Goal: Task Accomplishment & Management: Manage account settings

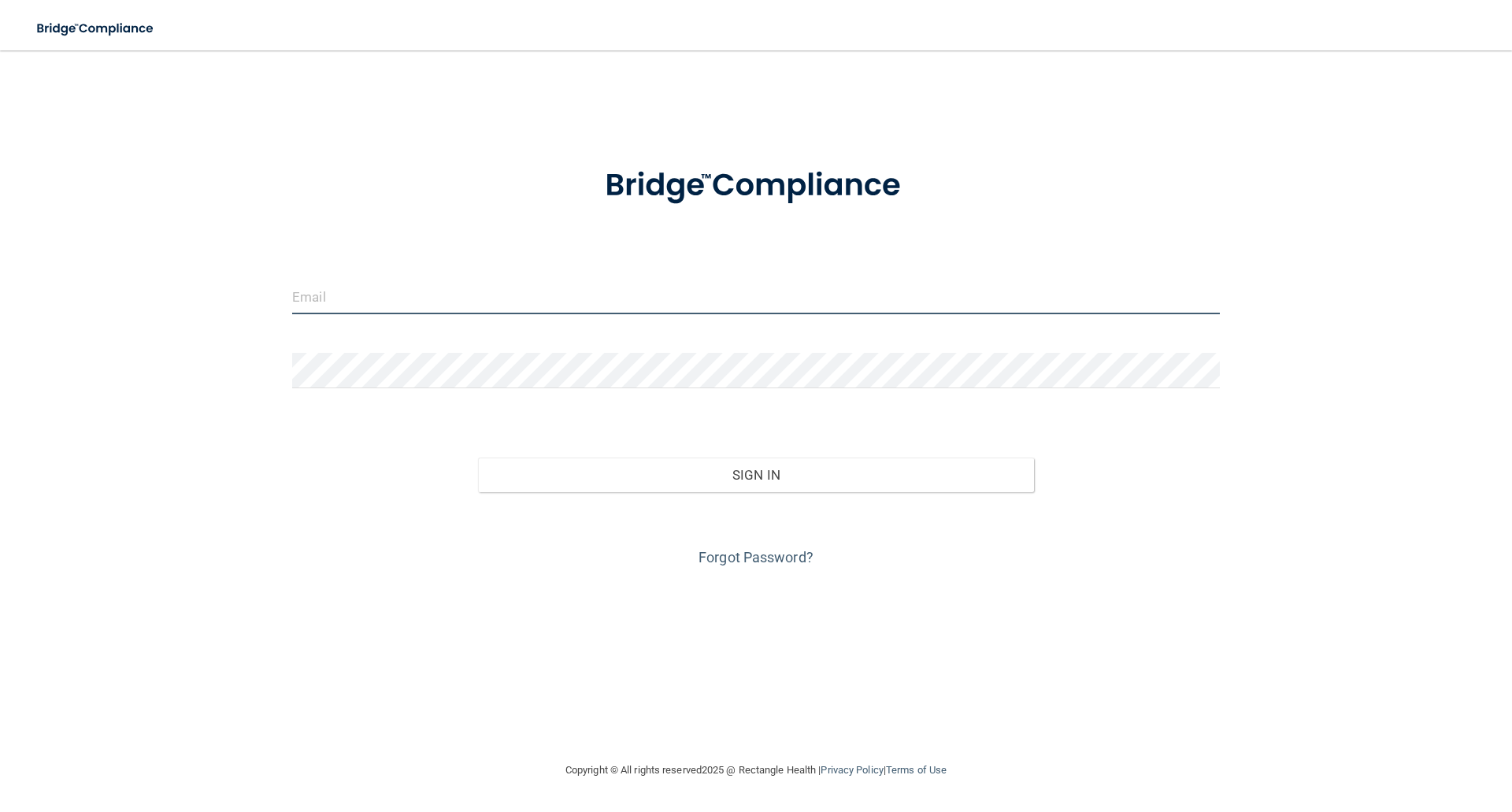
click at [601, 291] on input "email" at bounding box center [756, 296] width 928 height 36
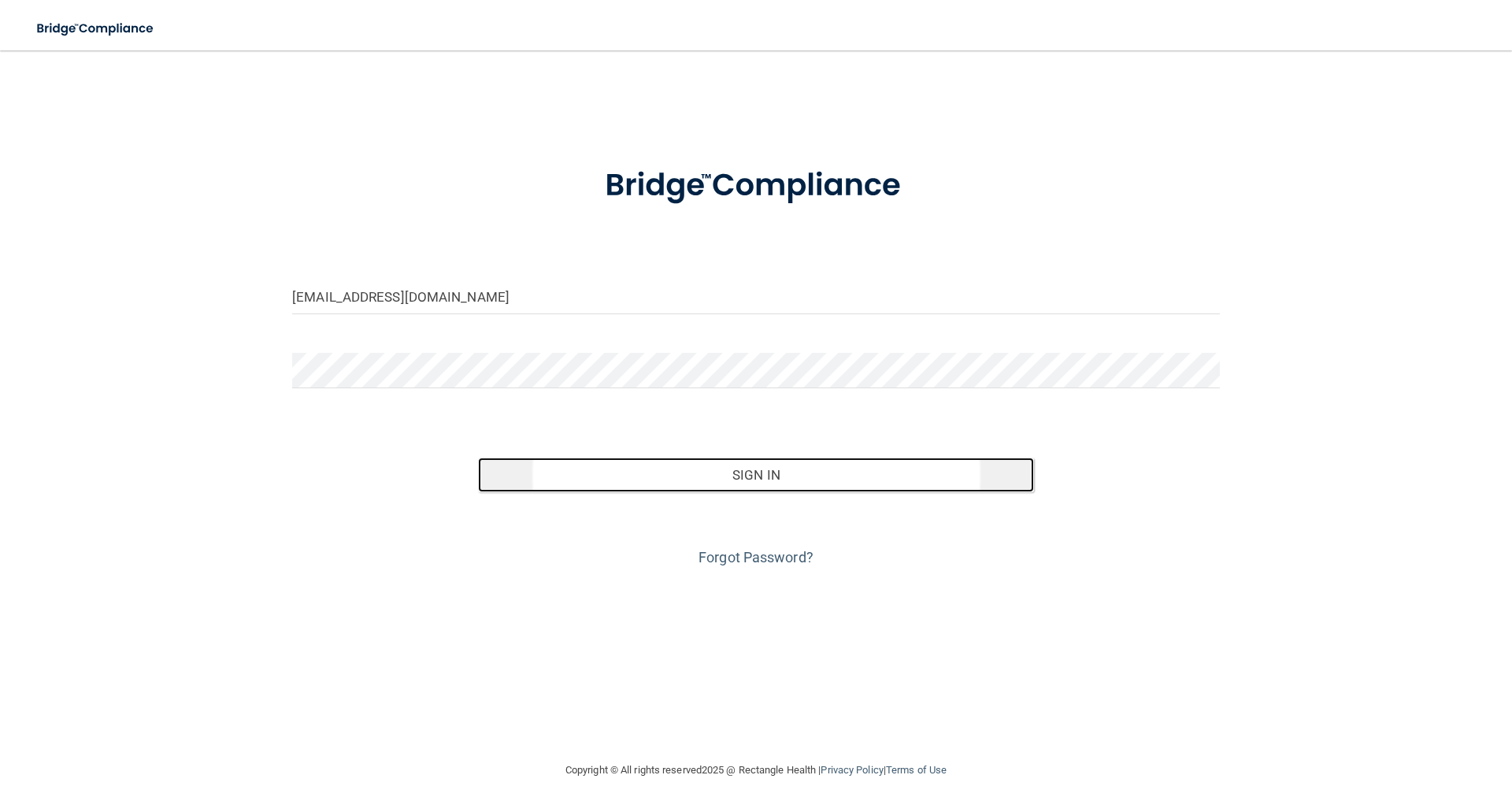
click at [745, 475] on button "Sign In" at bounding box center [756, 475] width 557 height 35
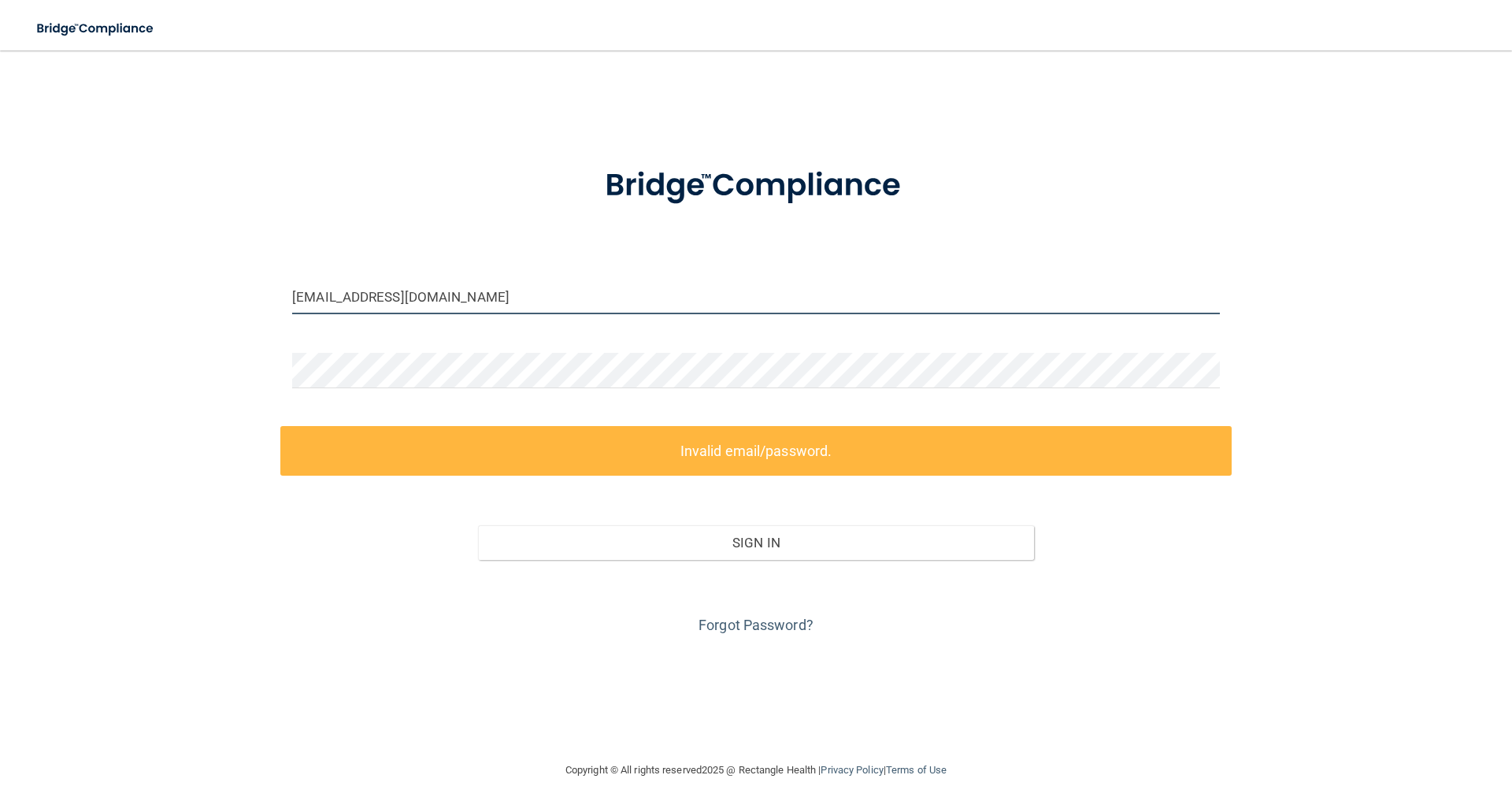
click at [496, 299] on input "[EMAIL_ADDRESS][DOMAIN_NAME]" at bounding box center [756, 296] width 928 height 36
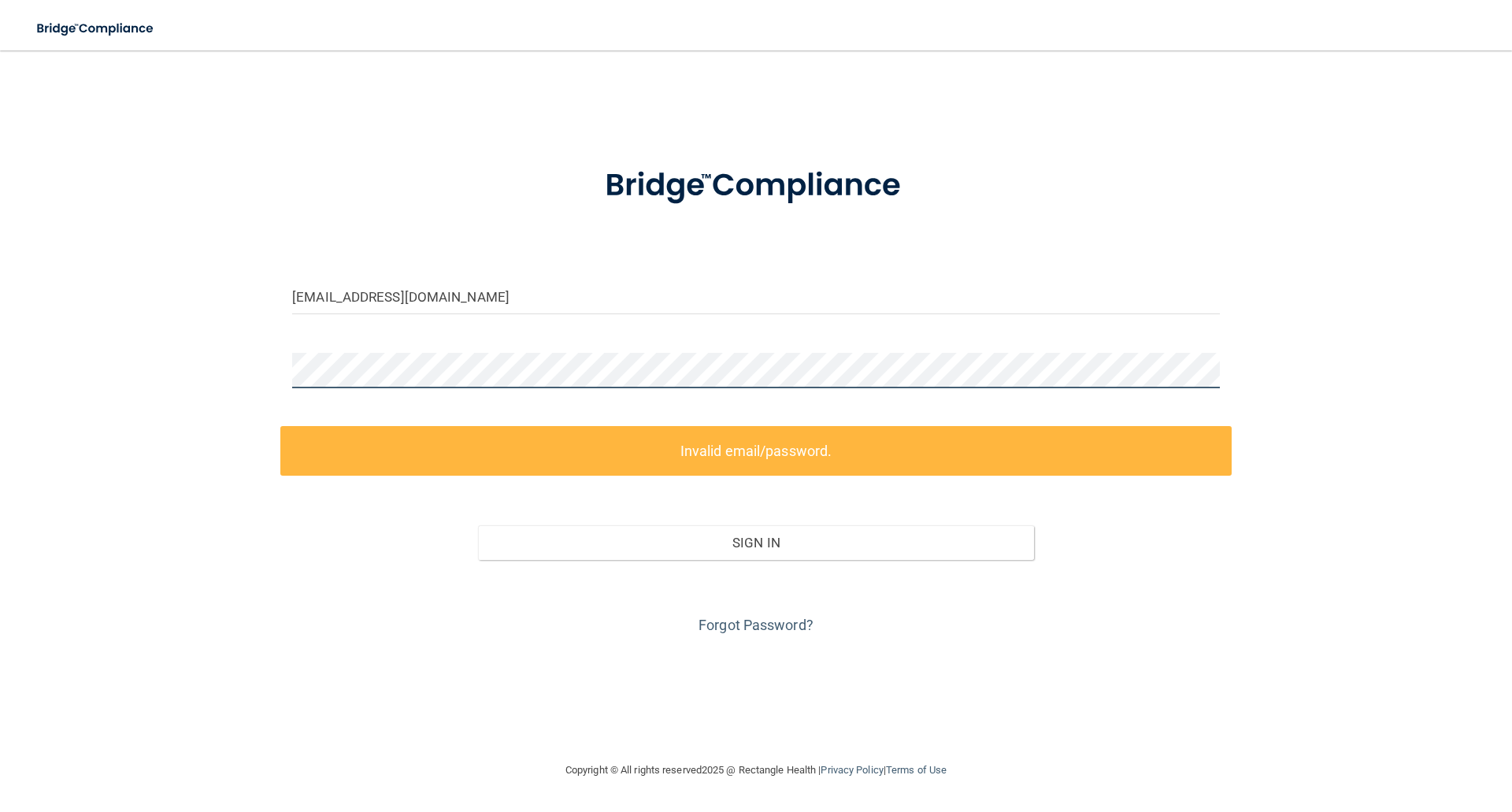
click at [209, 373] on div "[EMAIL_ADDRESS][DOMAIN_NAME] Invalid email/password. You don't have permission …" at bounding box center [756, 405] width 1449 height 679
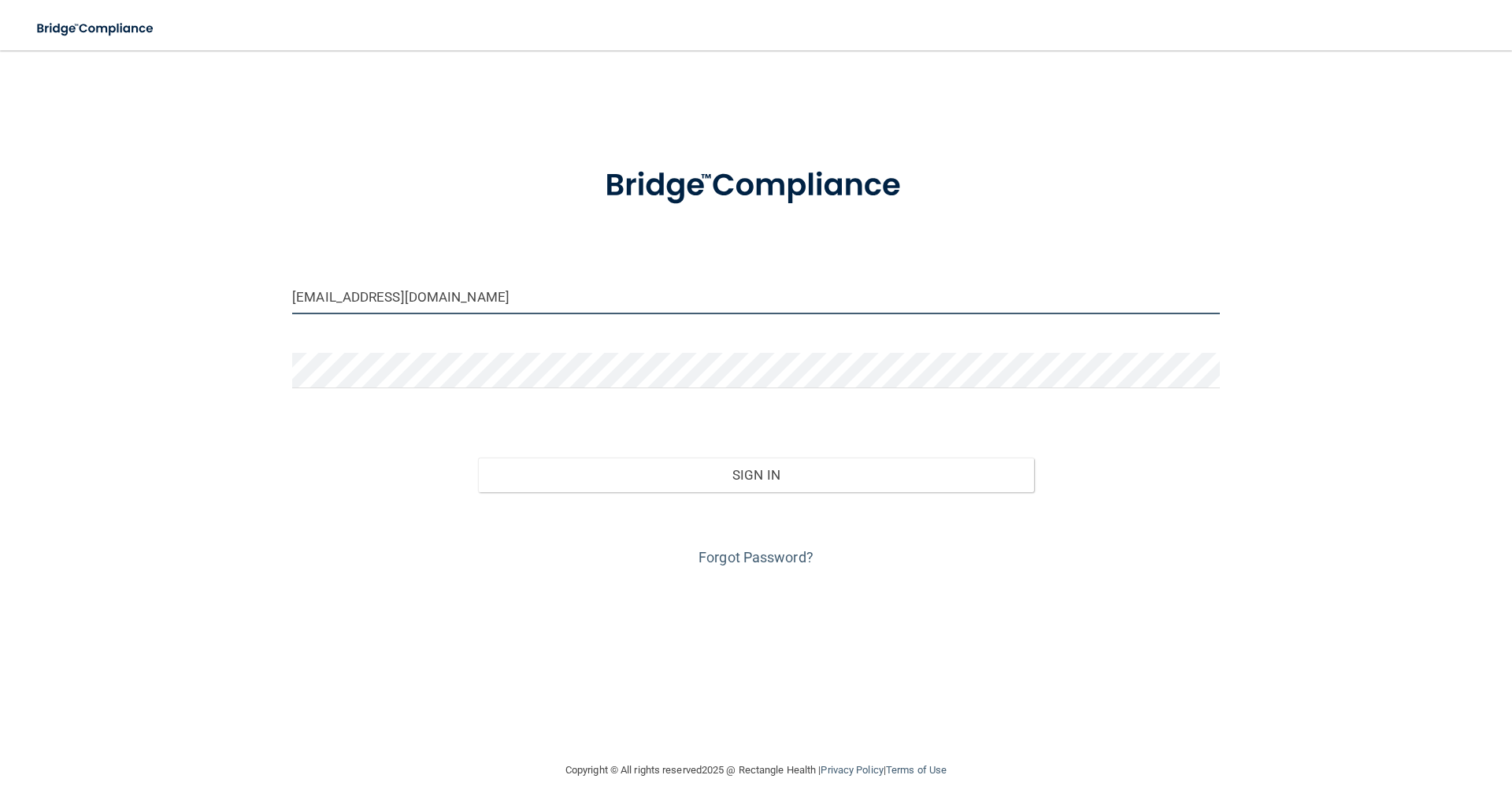
click at [369, 297] on input "[EMAIL_ADDRESS][DOMAIN_NAME]" at bounding box center [756, 296] width 928 height 36
type input "[EMAIL_ADDRESS][DOMAIN_NAME]"
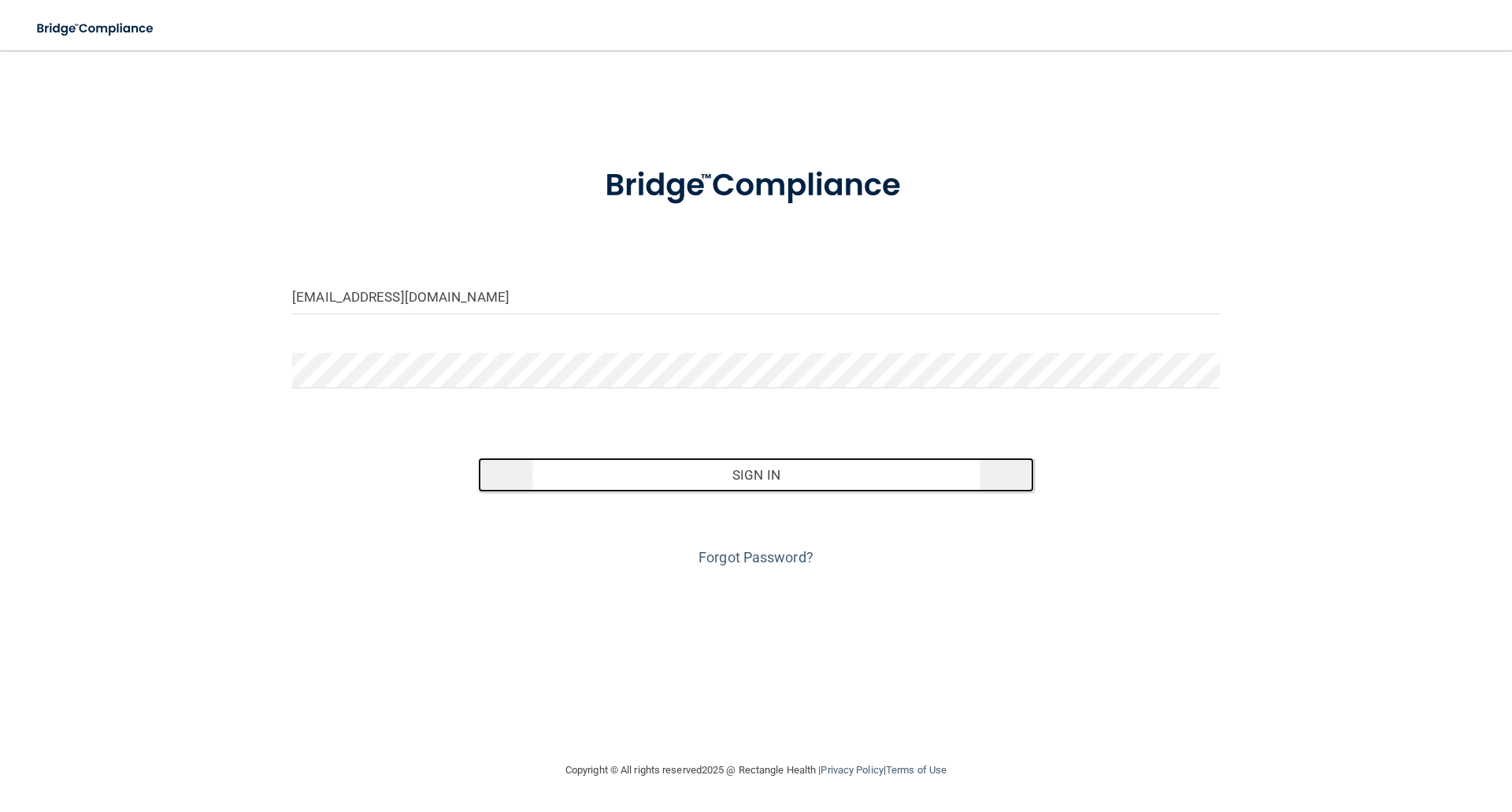
click at [747, 478] on button "Sign In" at bounding box center [756, 475] width 557 height 35
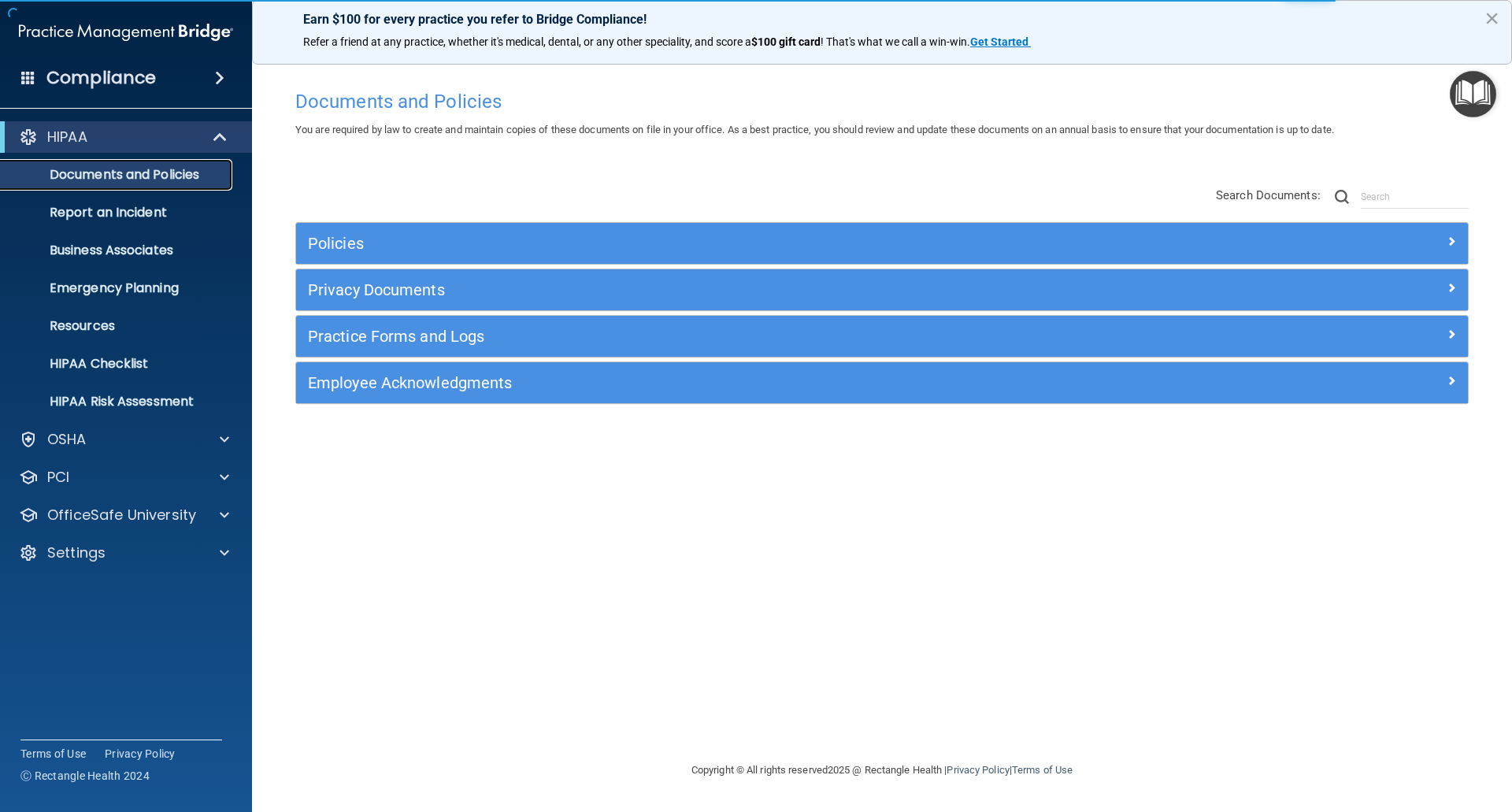
click at [145, 173] on p "Documents and Policies" at bounding box center [118, 175] width 215 height 16
click at [216, 552] on div at bounding box center [221, 553] width 39 height 19
click at [100, 630] on p "My Users" at bounding box center [118, 628] width 215 height 16
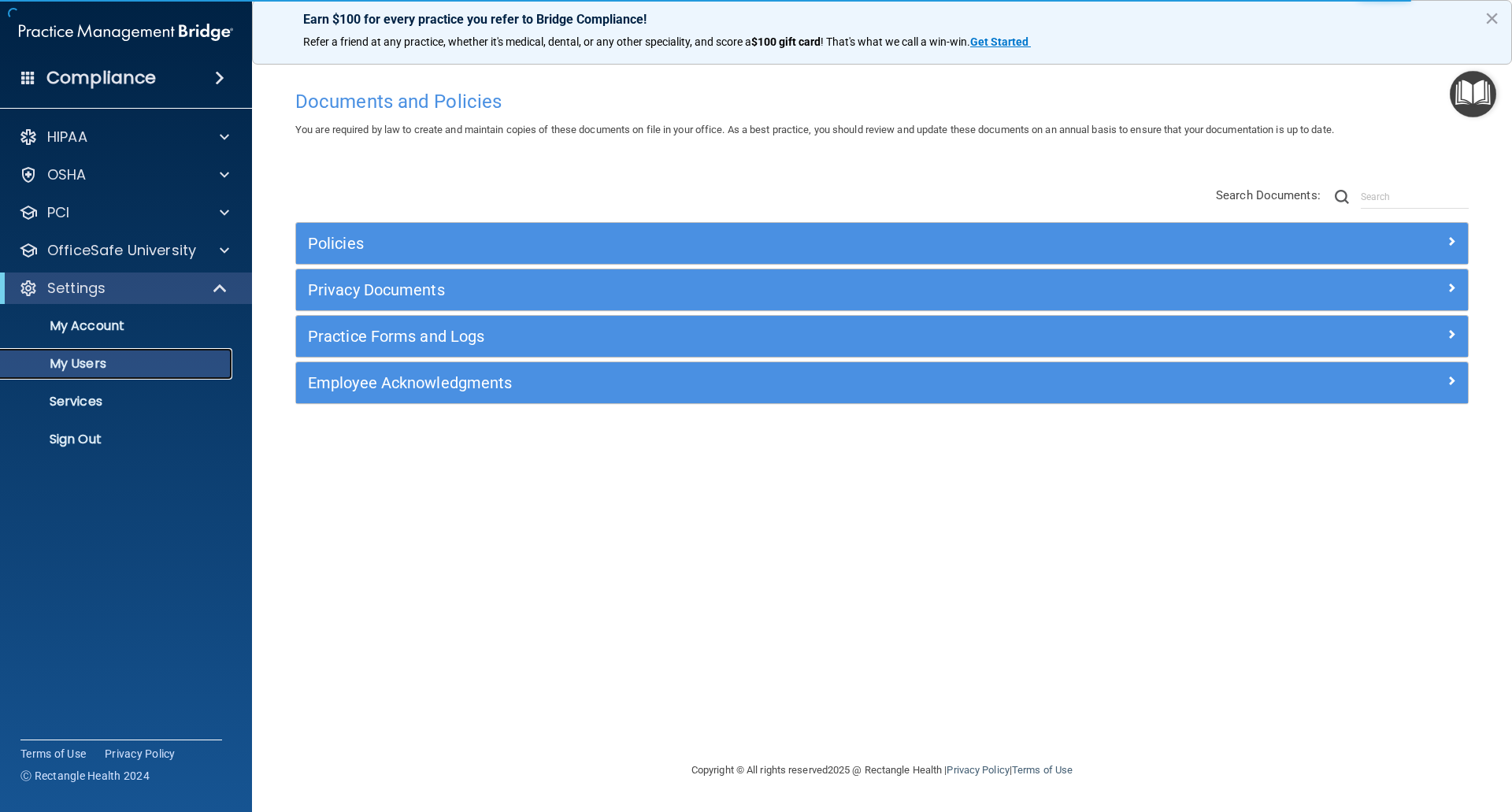
select select "20"
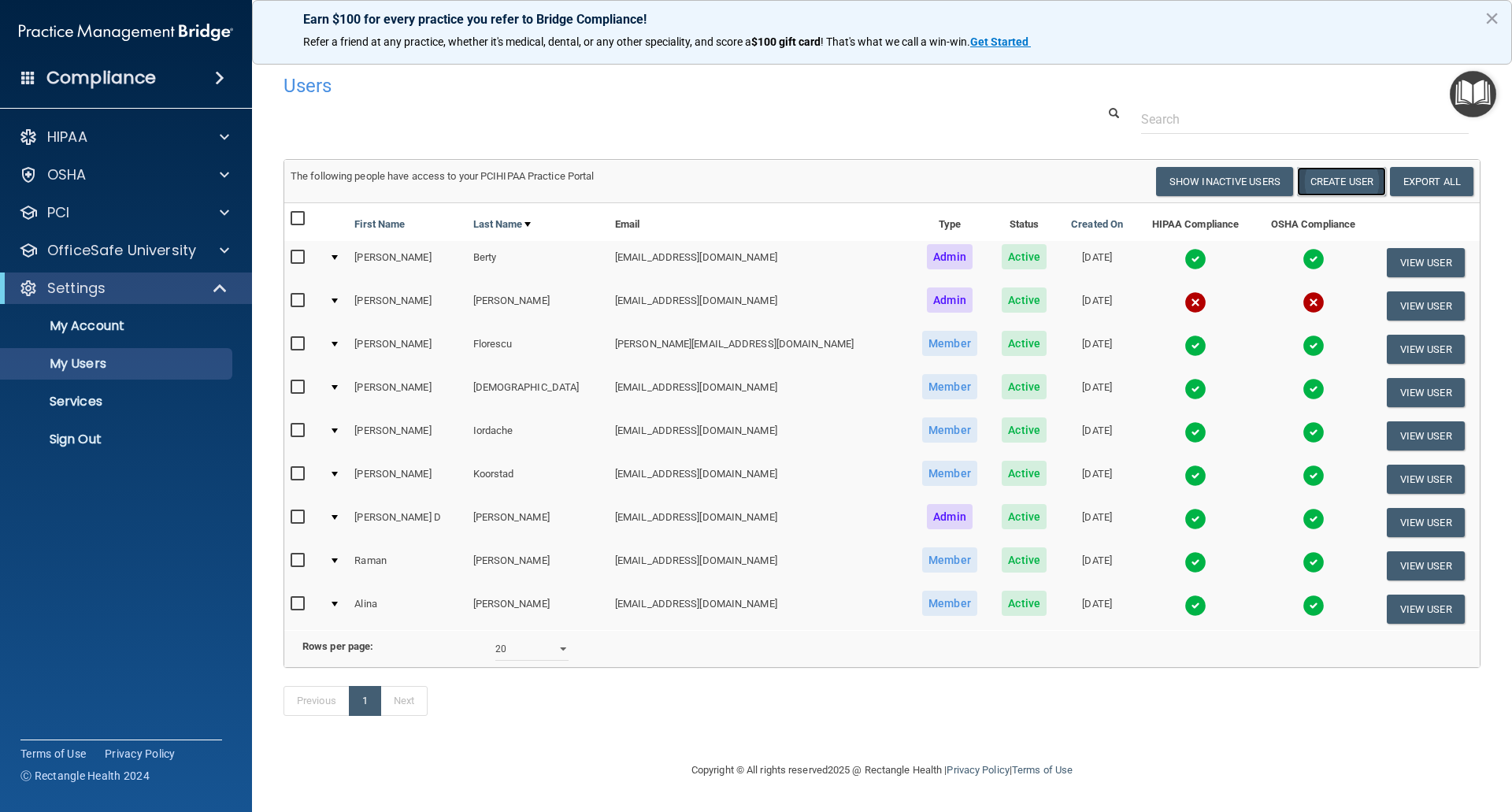
click at [1348, 182] on button "Create User" at bounding box center [1342, 182] width 89 height 29
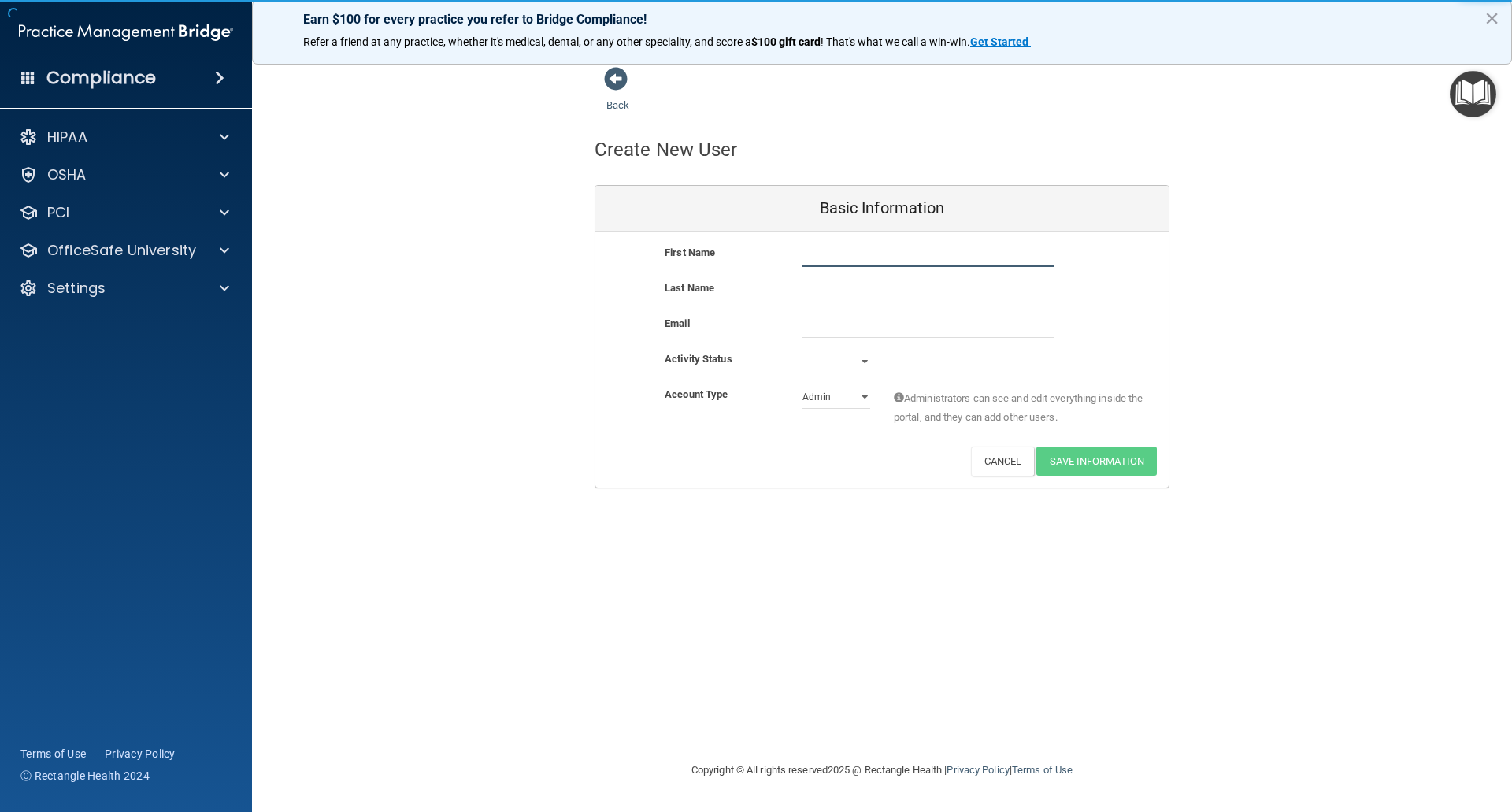
click at [881, 260] on input "text" at bounding box center [928, 256] width 252 height 24
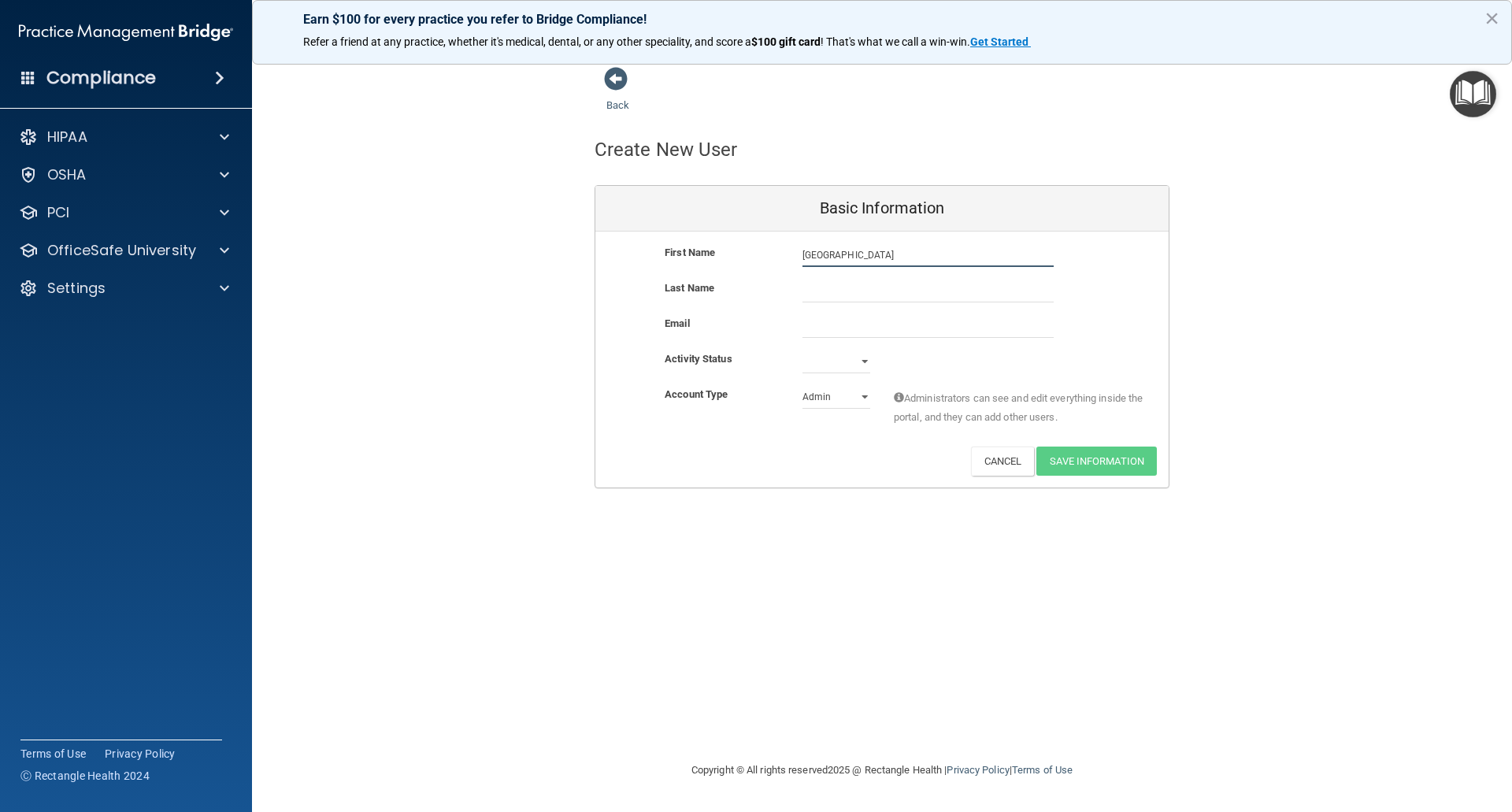
type input "[GEOGRAPHIC_DATA]"
click at [837, 296] on input "text" at bounding box center [928, 291] width 252 height 24
type input "[PERSON_NAME]"
click at [830, 327] on input "email" at bounding box center [928, 326] width 252 height 24
type input "[EMAIL_ADDRESS][DOMAIN_NAME]"
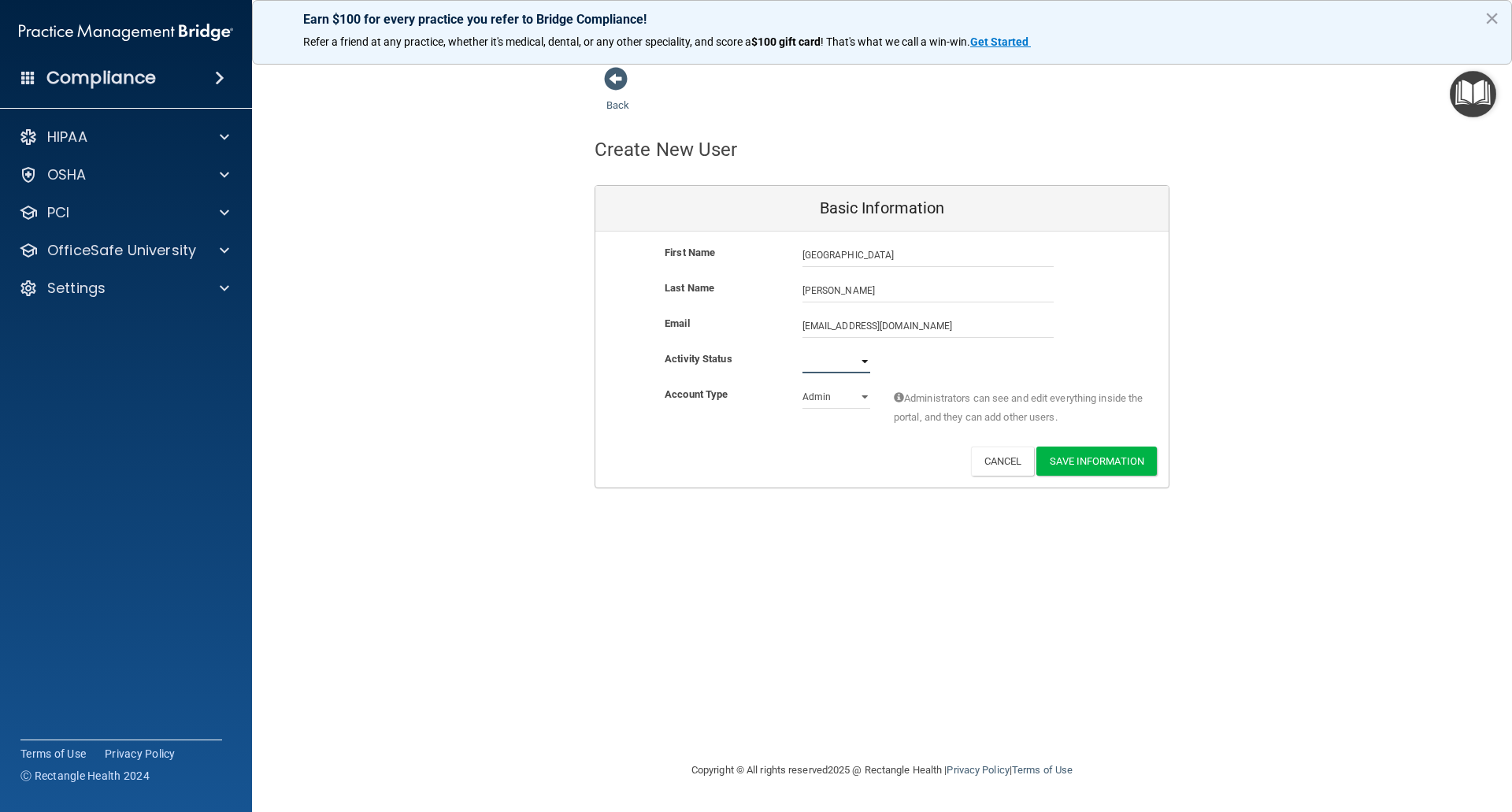
click at [862, 359] on select "Active Inactive" at bounding box center [836, 361] width 68 height 24
select select "active"
click at [803, 349] on select "Active Inactive" at bounding box center [836, 361] width 68 height 24
click at [862, 395] on select "Admin Member" at bounding box center [836, 397] width 68 height 24
select select "practice_member"
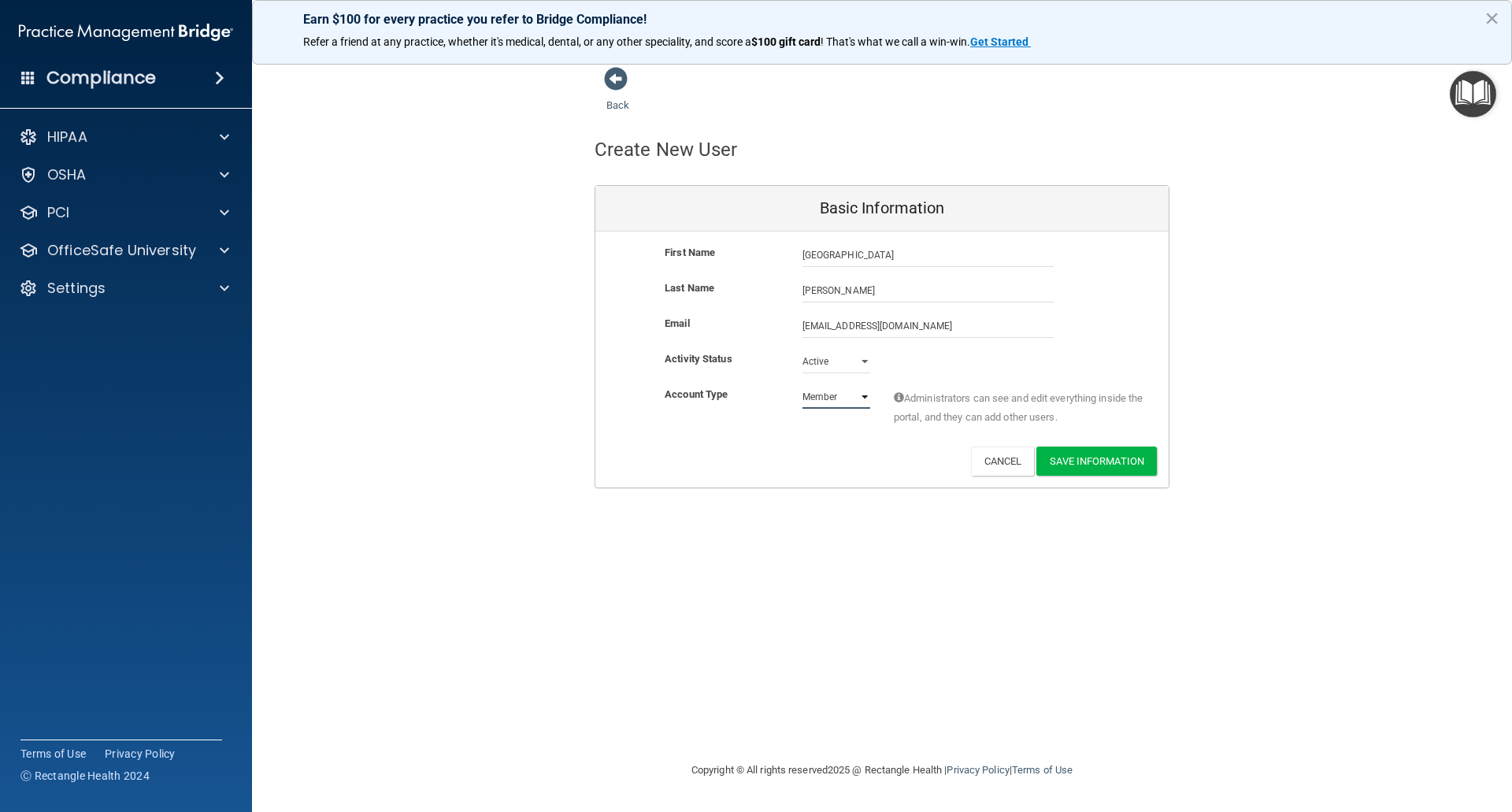
click at [803, 385] on select "Admin Member" at bounding box center [836, 397] width 68 height 24
click at [1094, 460] on button "Save Information" at bounding box center [1096, 461] width 120 height 29
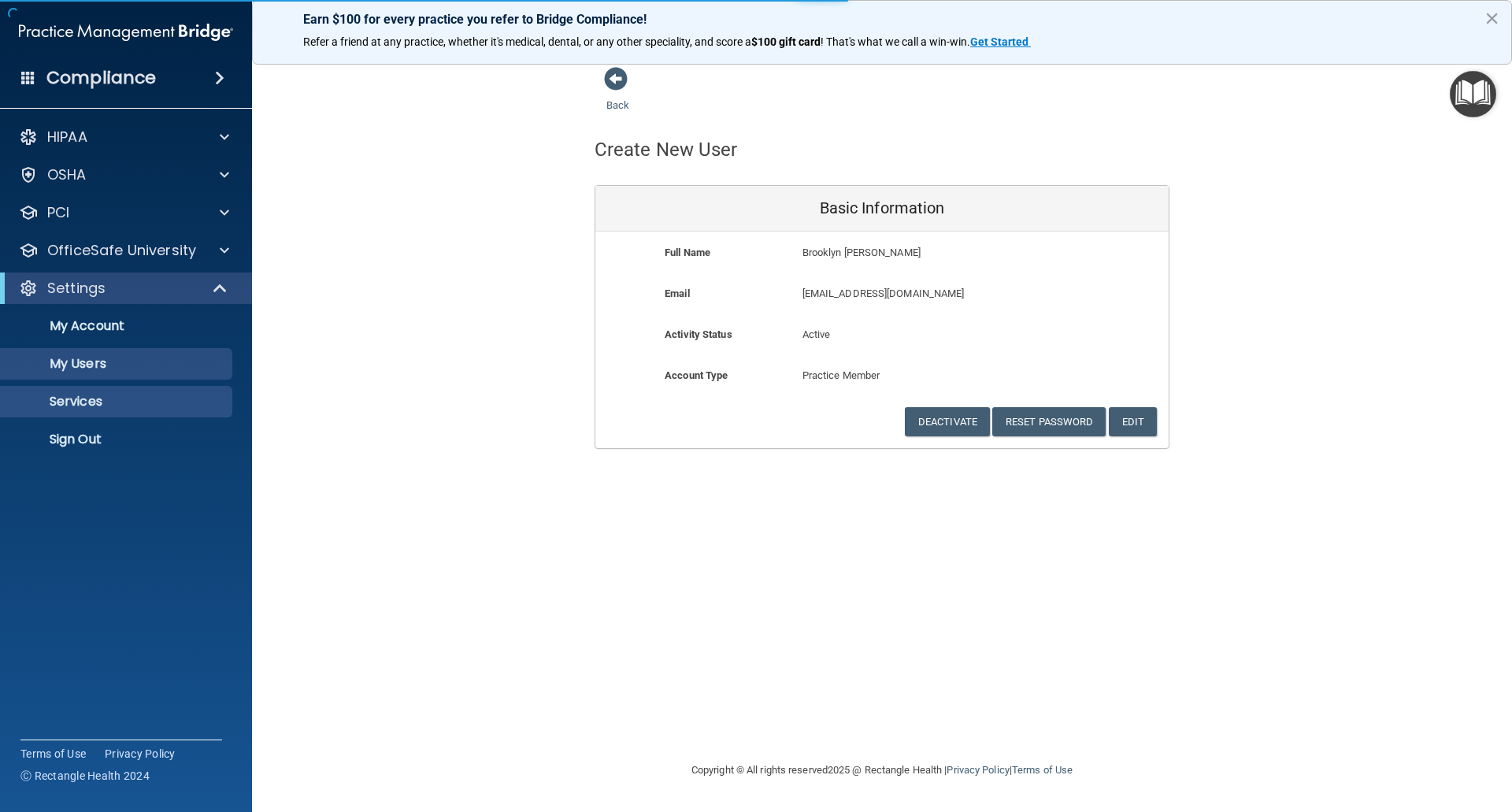
select select "20"
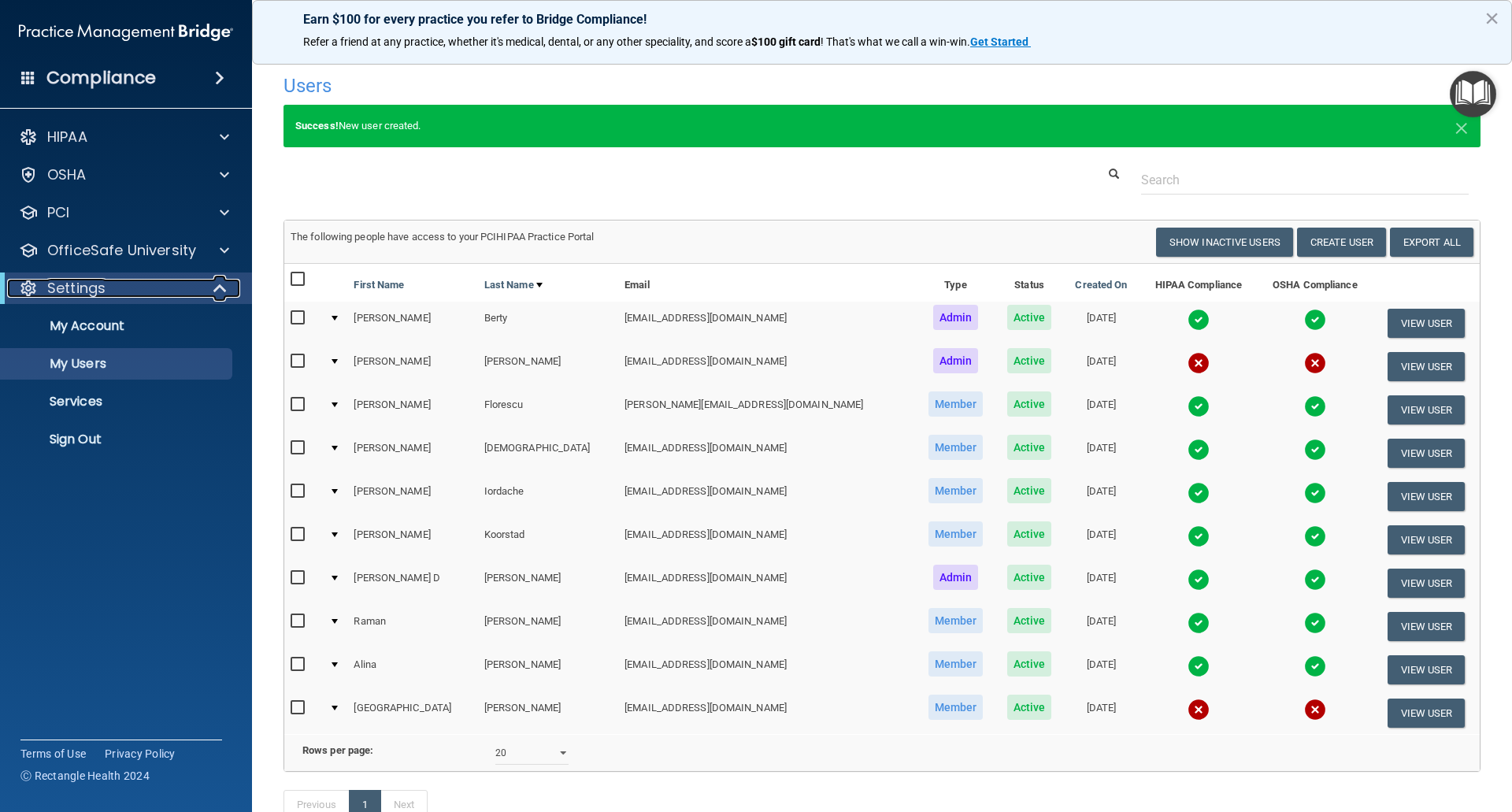
click at [218, 290] on span at bounding box center [221, 288] width 14 height 19
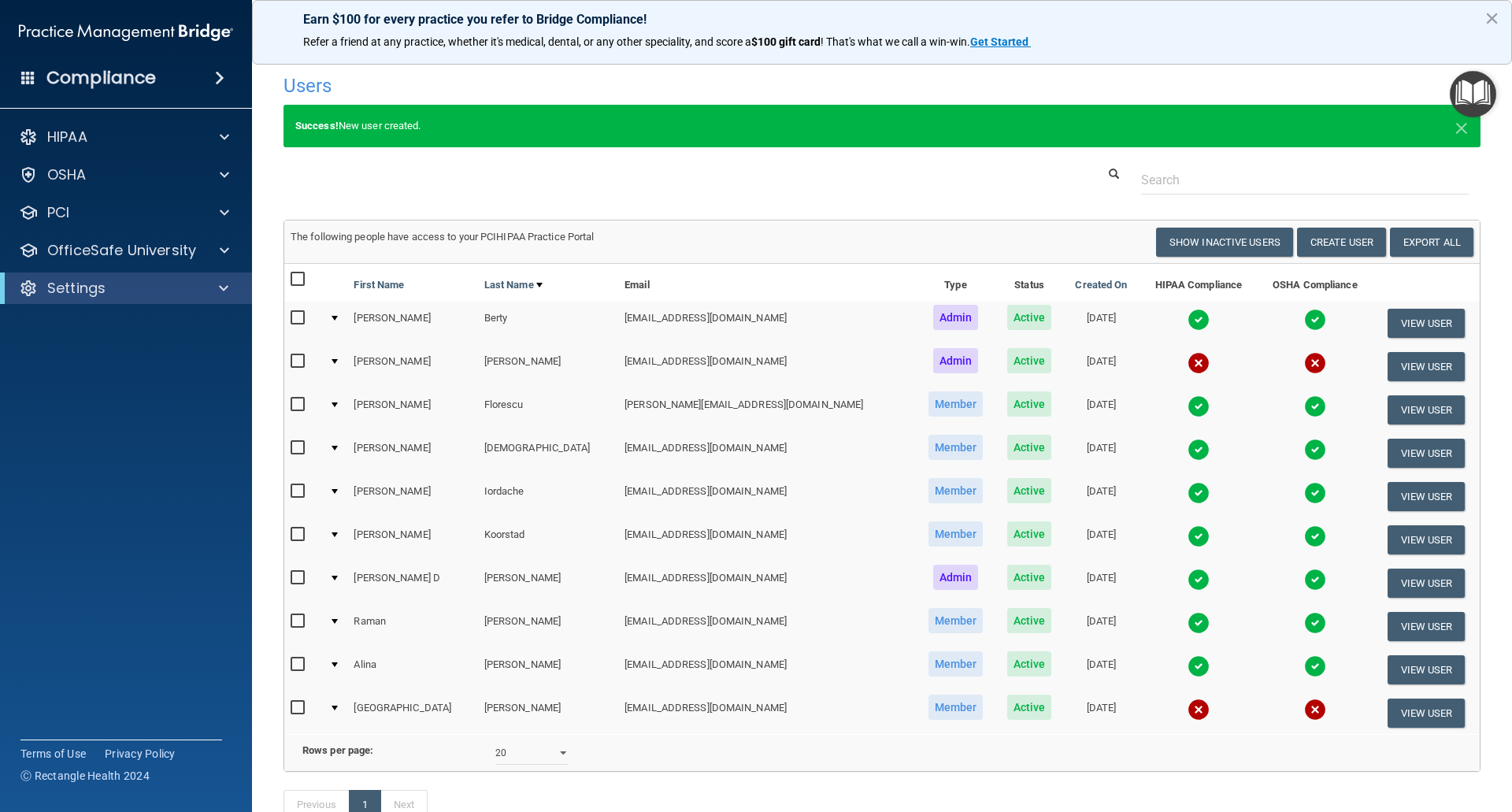
click at [183, 72] on div "Compliance" at bounding box center [126, 78] width 252 height 35
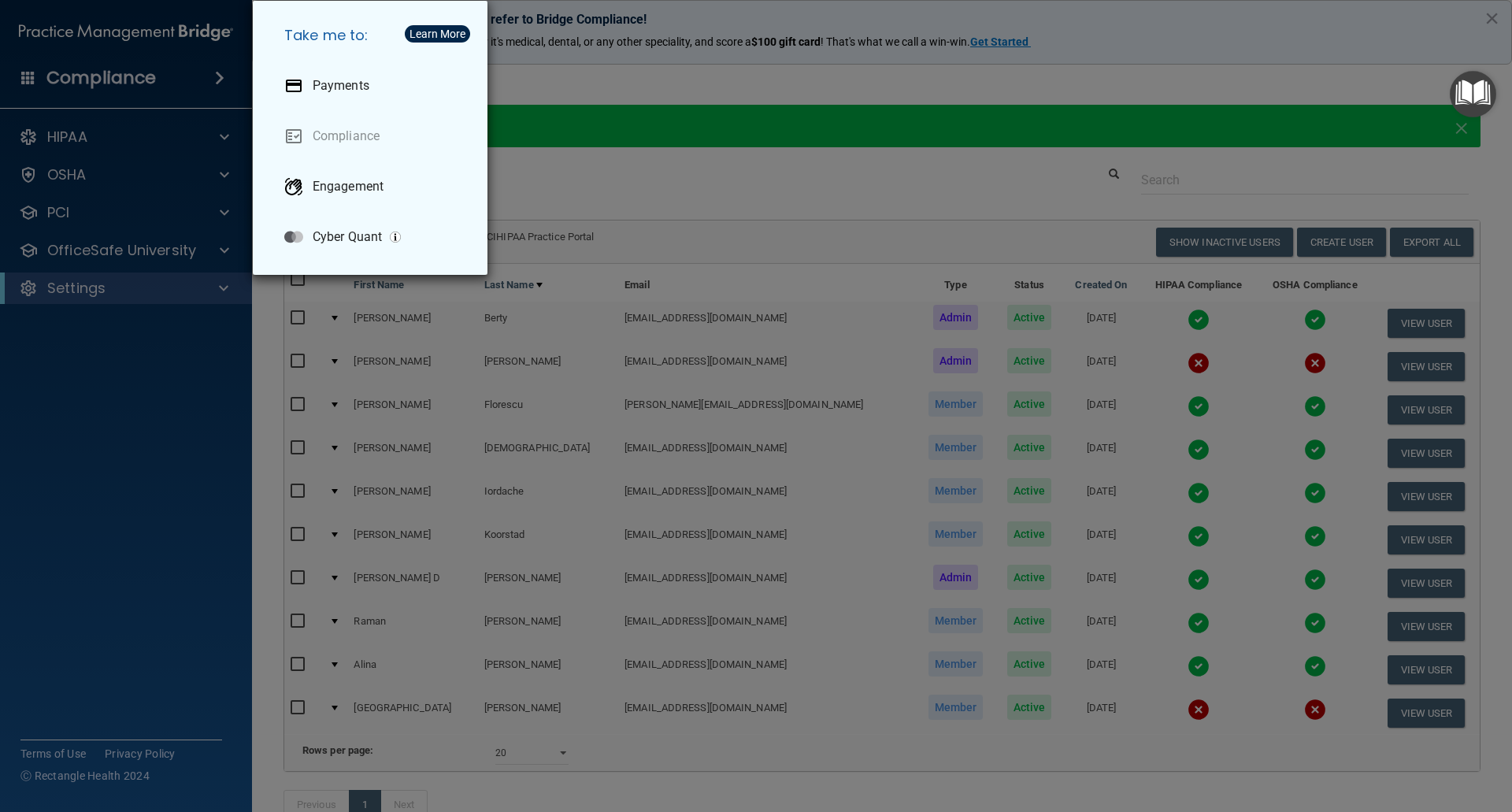
click at [219, 137] on div "Take me to: Payments Compliance Engagement Cyber Quant" at bounding box center [756, 406] width 1512 height 812
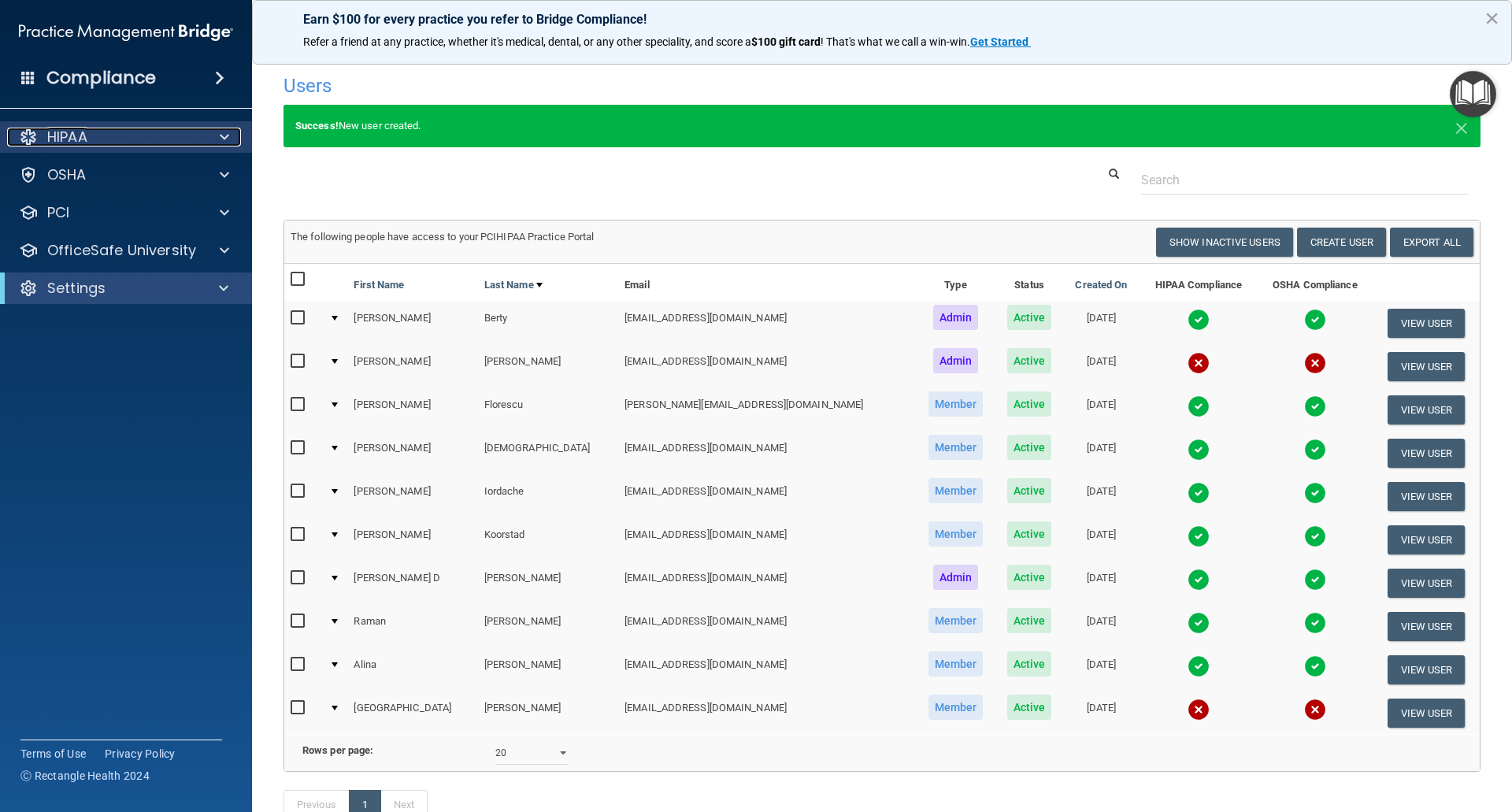
click at [225, 134] on span at bounding box center [225, 137] width 10 height 19
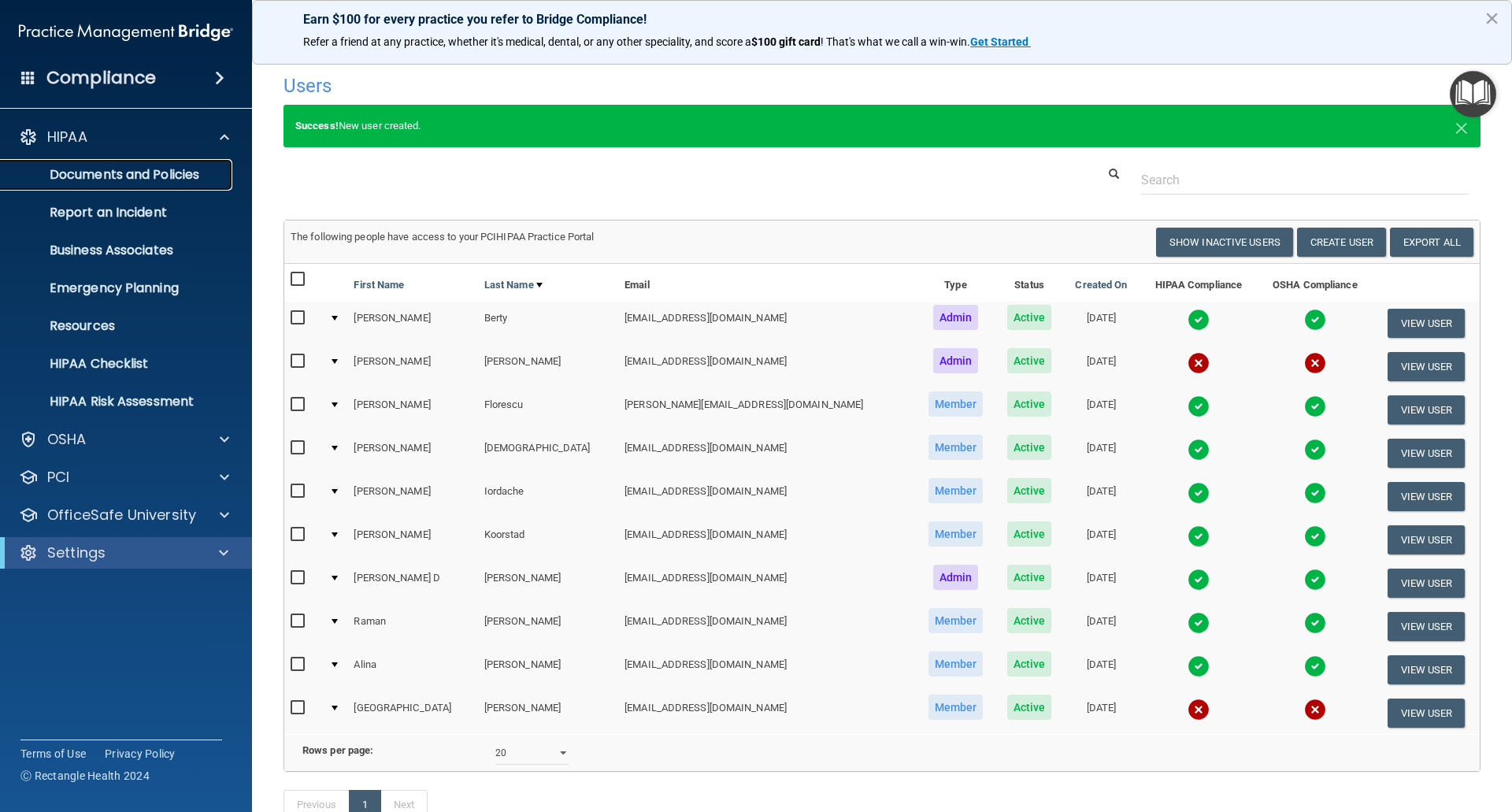
click at [170, 171] on p "Documents and Policies" at bounding box center [118, 175] width 215 height 16
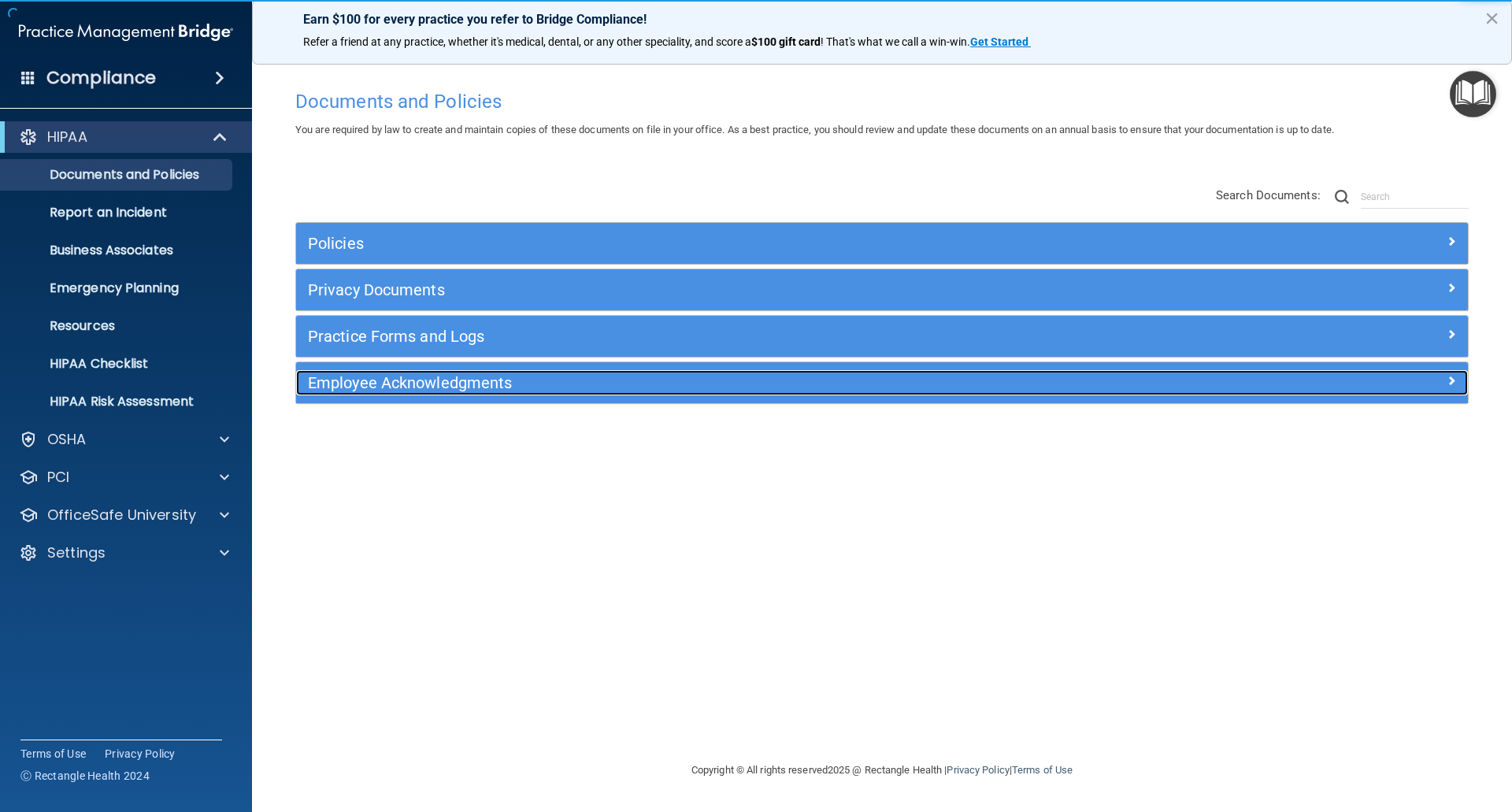
click at [436, 378] on h5 "Employee Acknowledgments" at bounding box center [736, 383] width 855 height 18
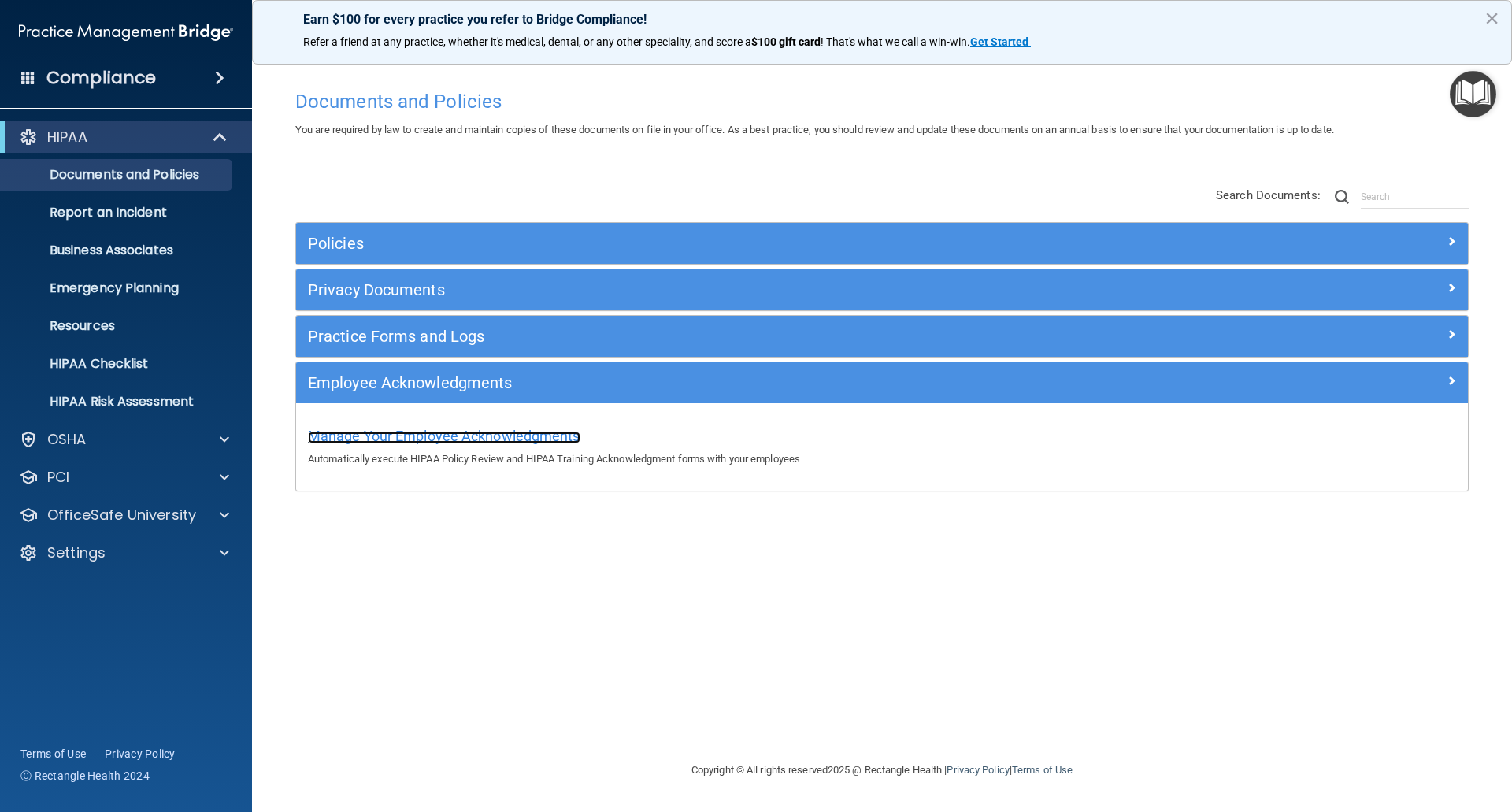
click at [566, 433] on span "Manage Your Employee Acknowledgments" at bounding box center [444, 435] width 272 height 17
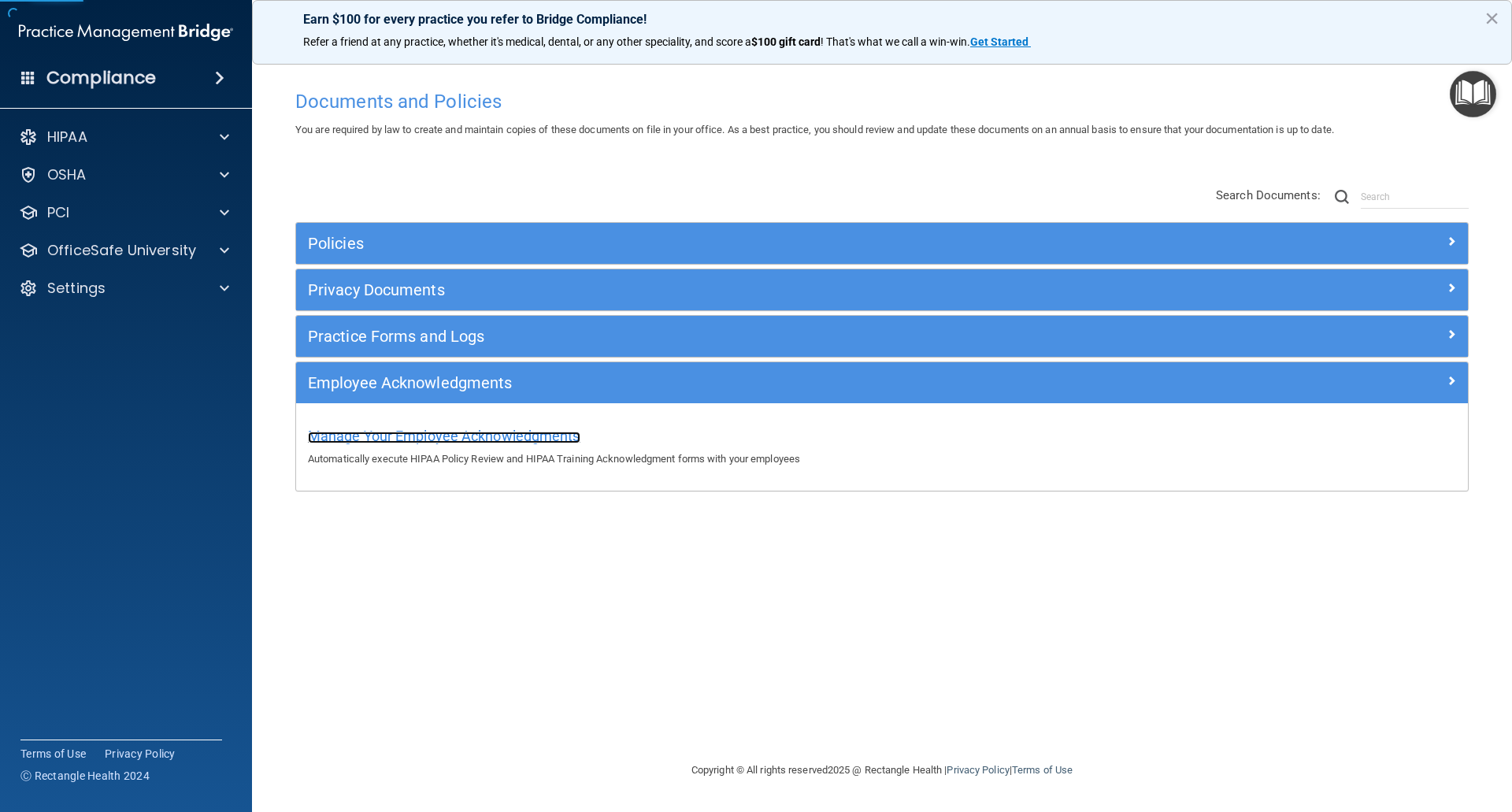
click at [568, 434] on span "Manage Your Employee Acknowledgments" at bounding box center [444, 435] width 272 height 17
click at [480, 434] on span "Manage Your Employee Acknowledgments" at bounding box center [444, 435] width 272 height 17
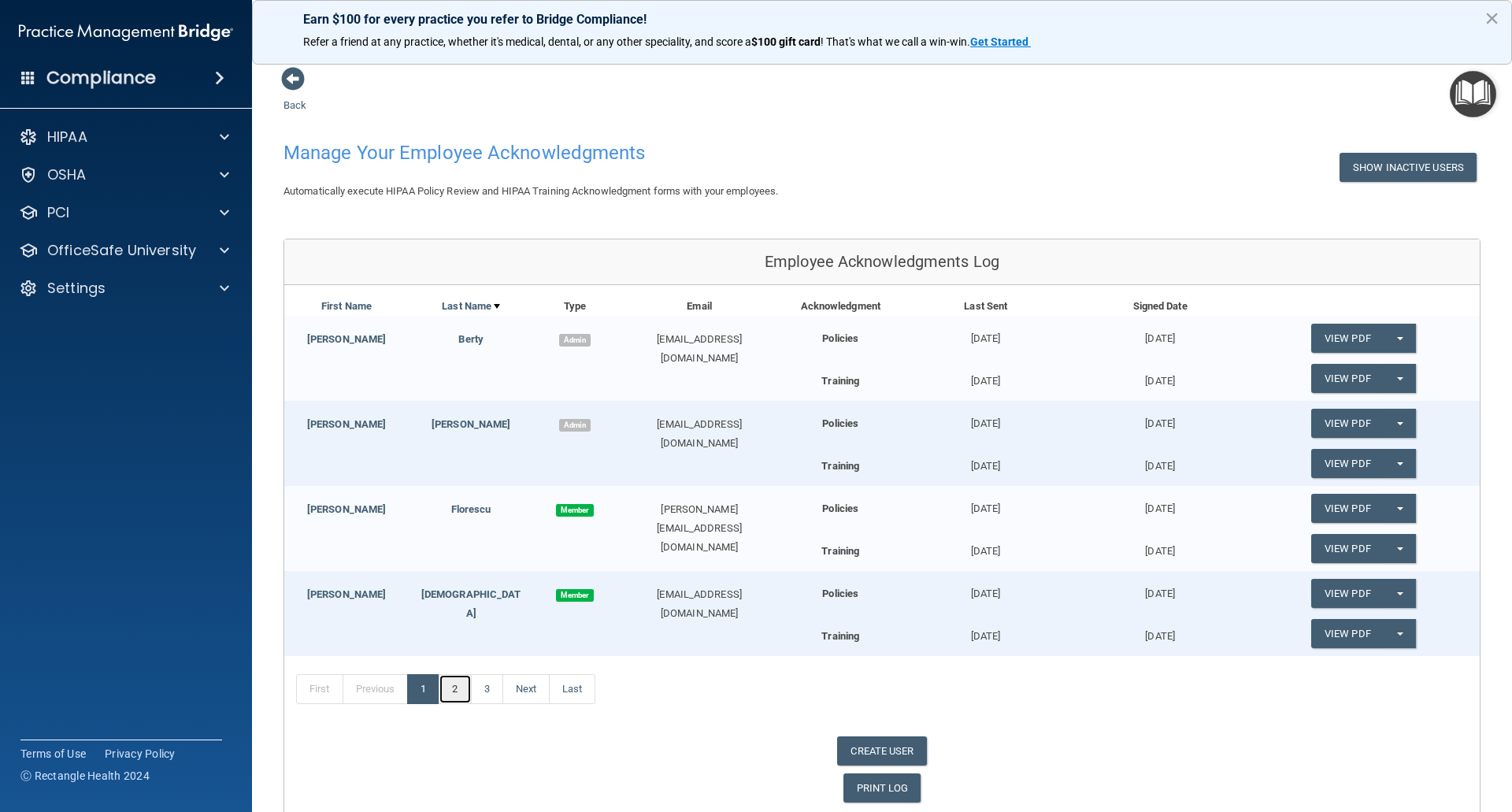
click at [462, 693] on link "2" at bounding box center [455, 689] width 33 height 30
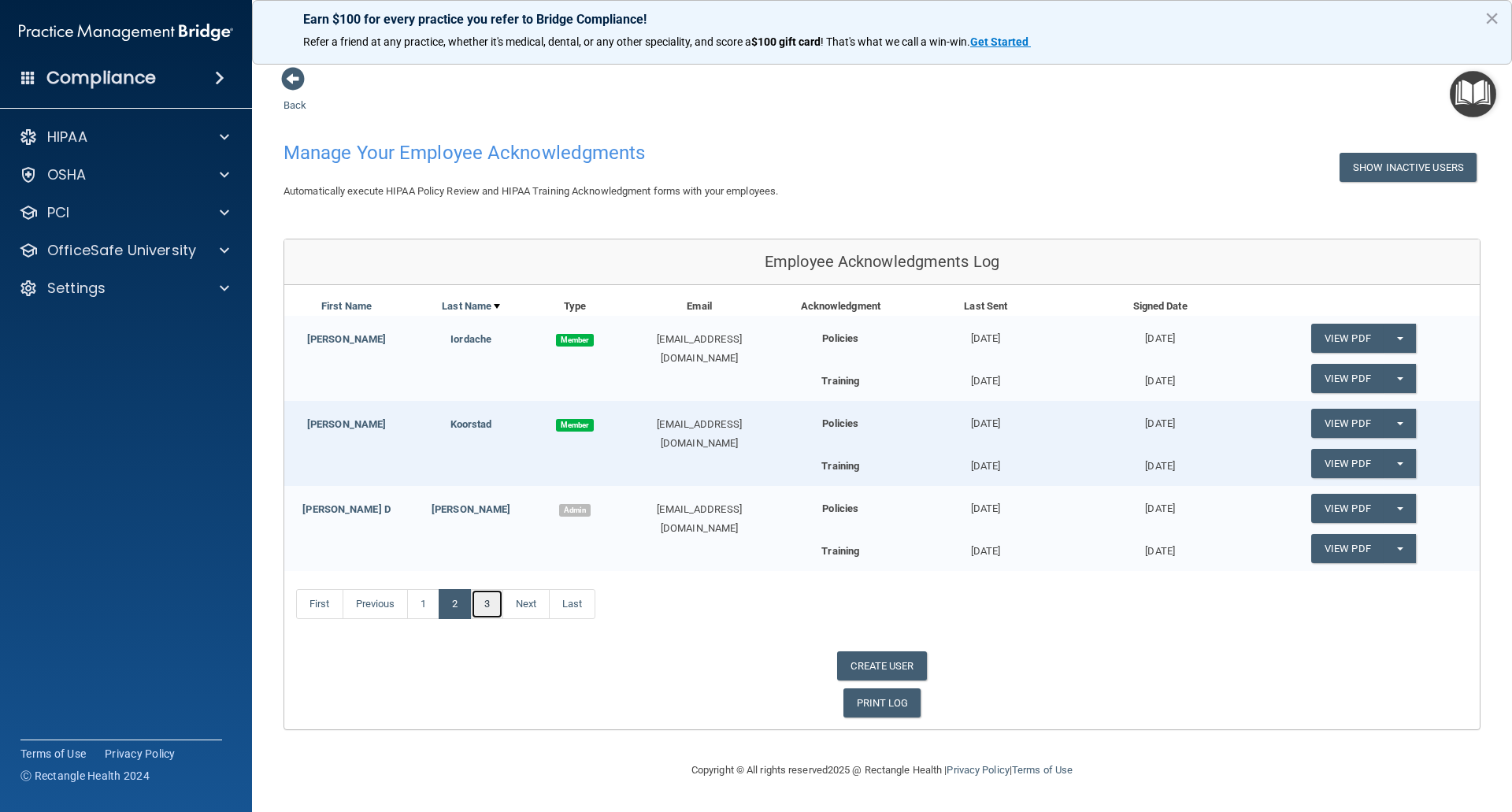
click at [489, 608] on link "3" at bounding box center [487, 604] width 33 height 30
click at [1403, 514] on button "Split button!" at bounding box center [1400, 508] width 33 height 29
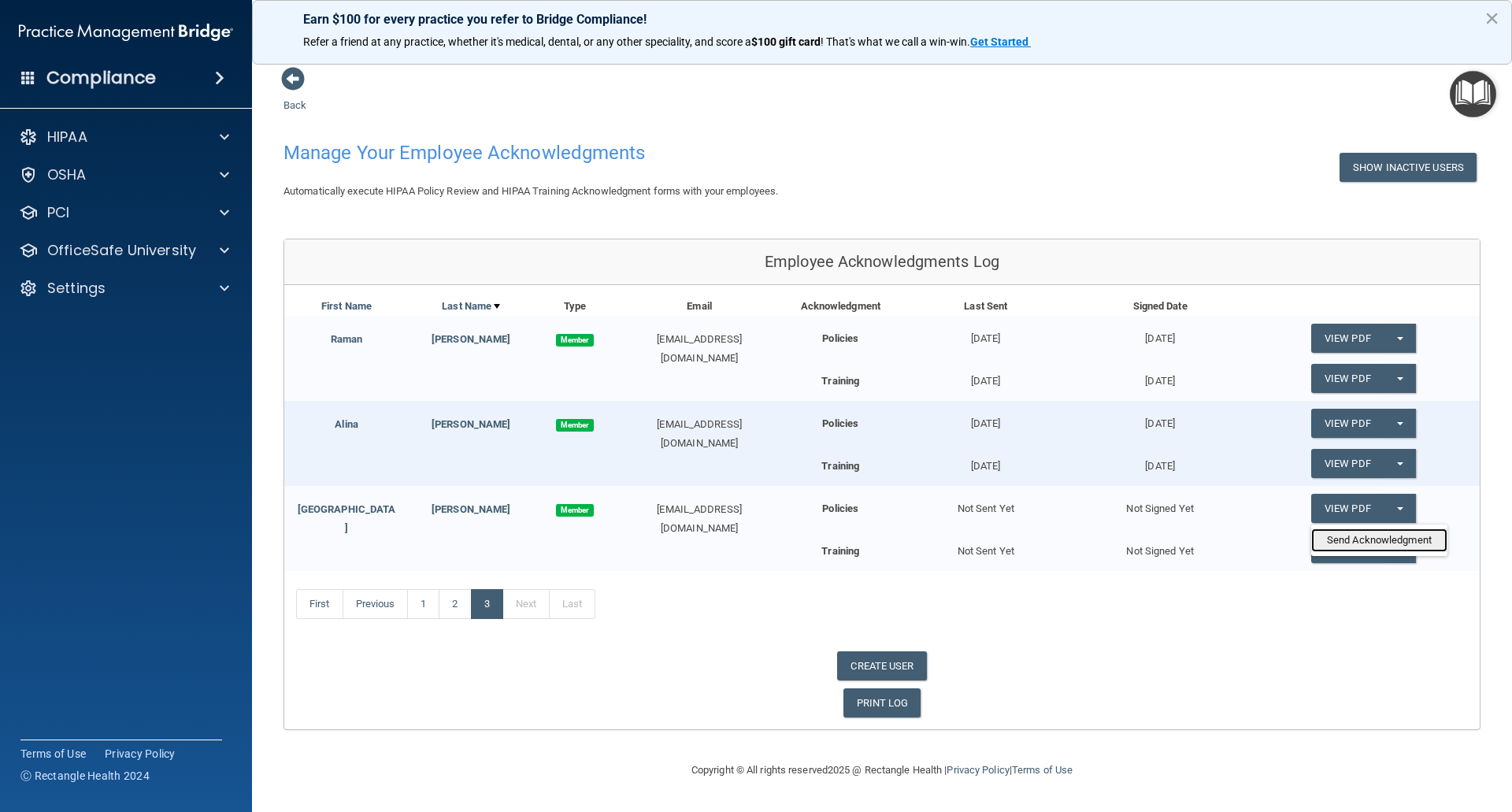
click at [1381, 544] on link "Send Acknowledgment" at bounding box center [1379, 541] width 136 height 24
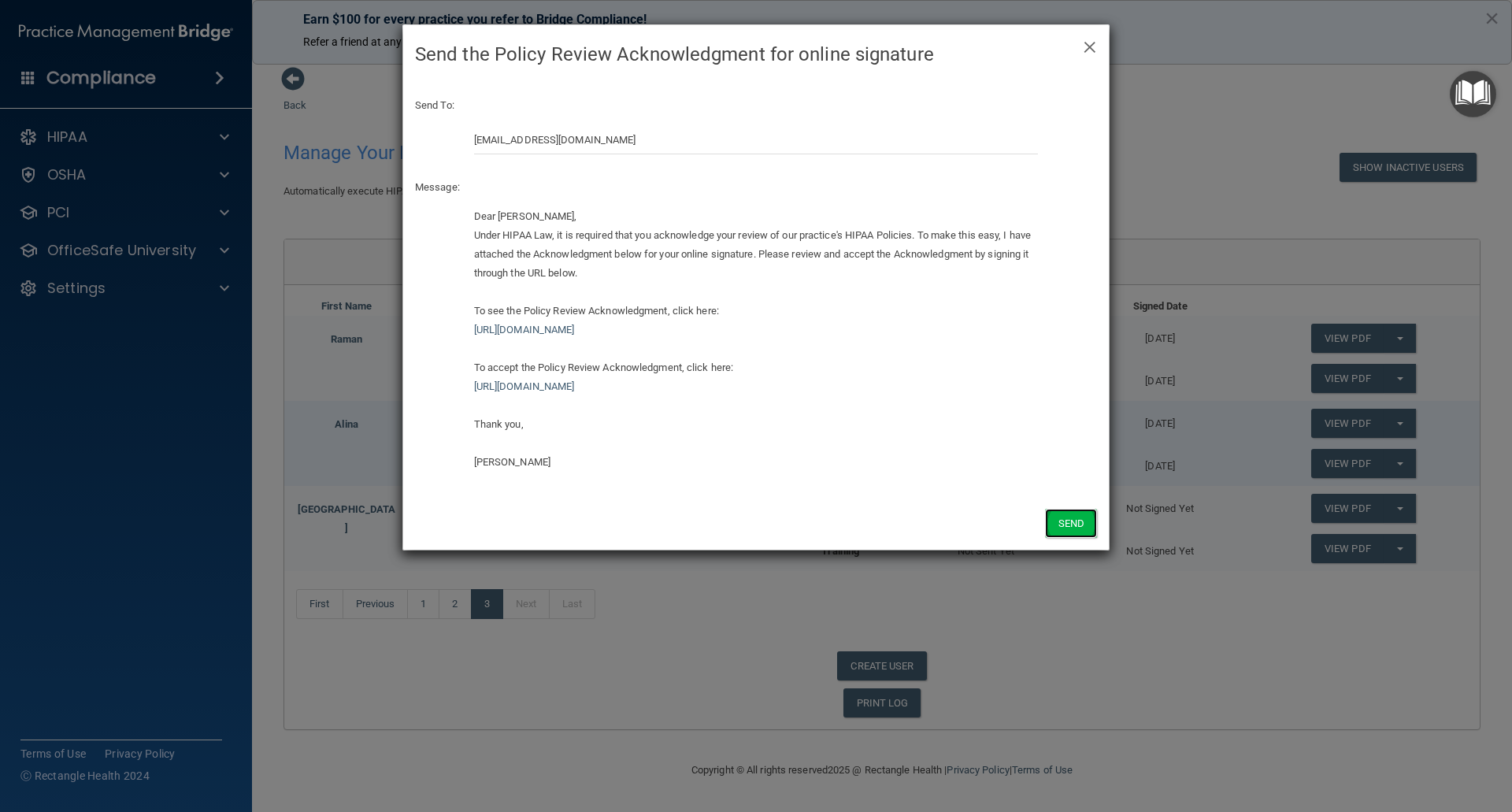
click at [1065, 525] on button "Send" at bounding box center [1071, 523] width 52 height 29
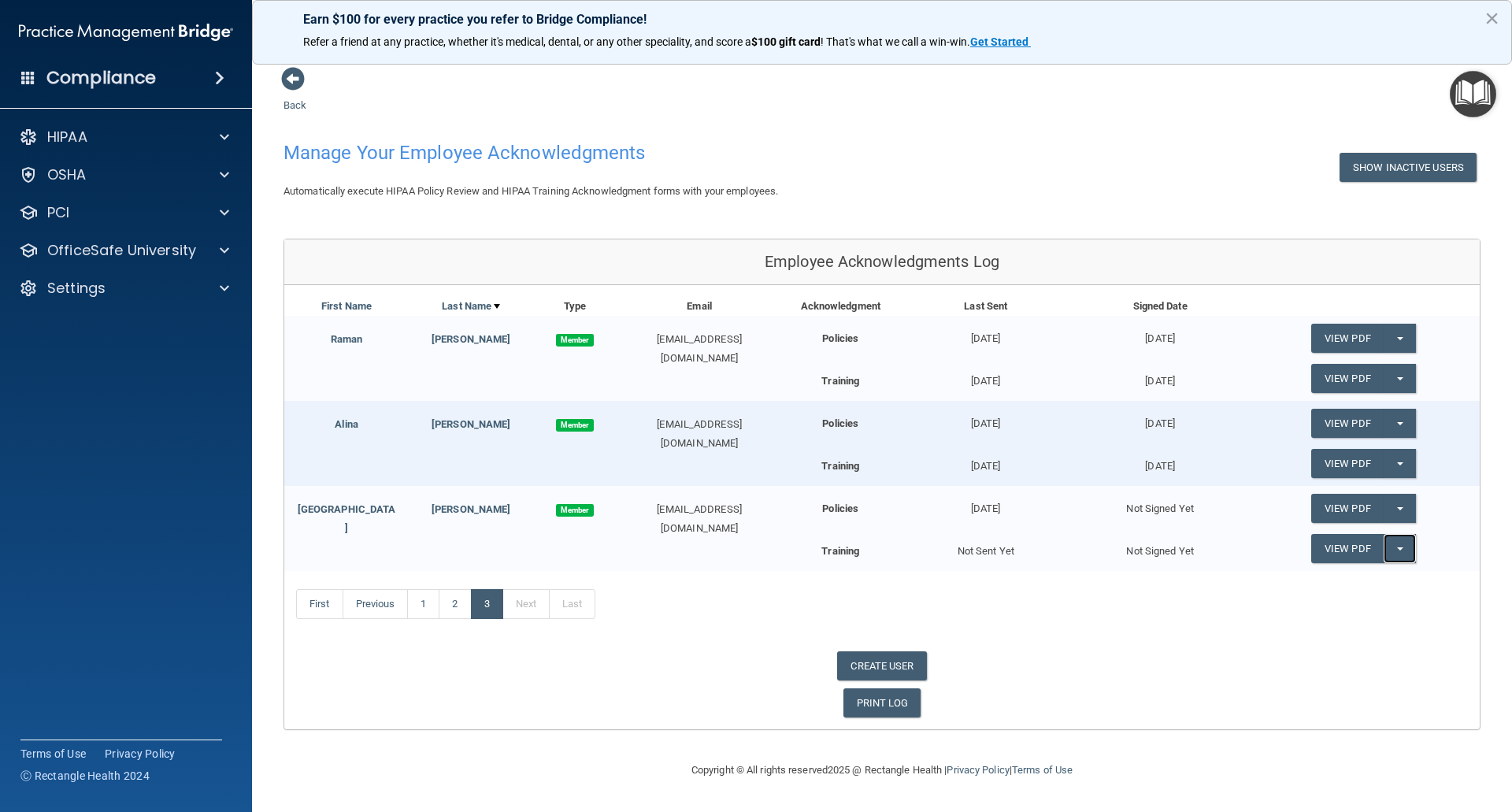
click at [1401, 548] on span "button" at bounding box center [1401, 548] width 6 height 3
click at [1354, 580] on link "Send Acknowledgment PDF" at bounding box center [1390, 580] width 158 height 24
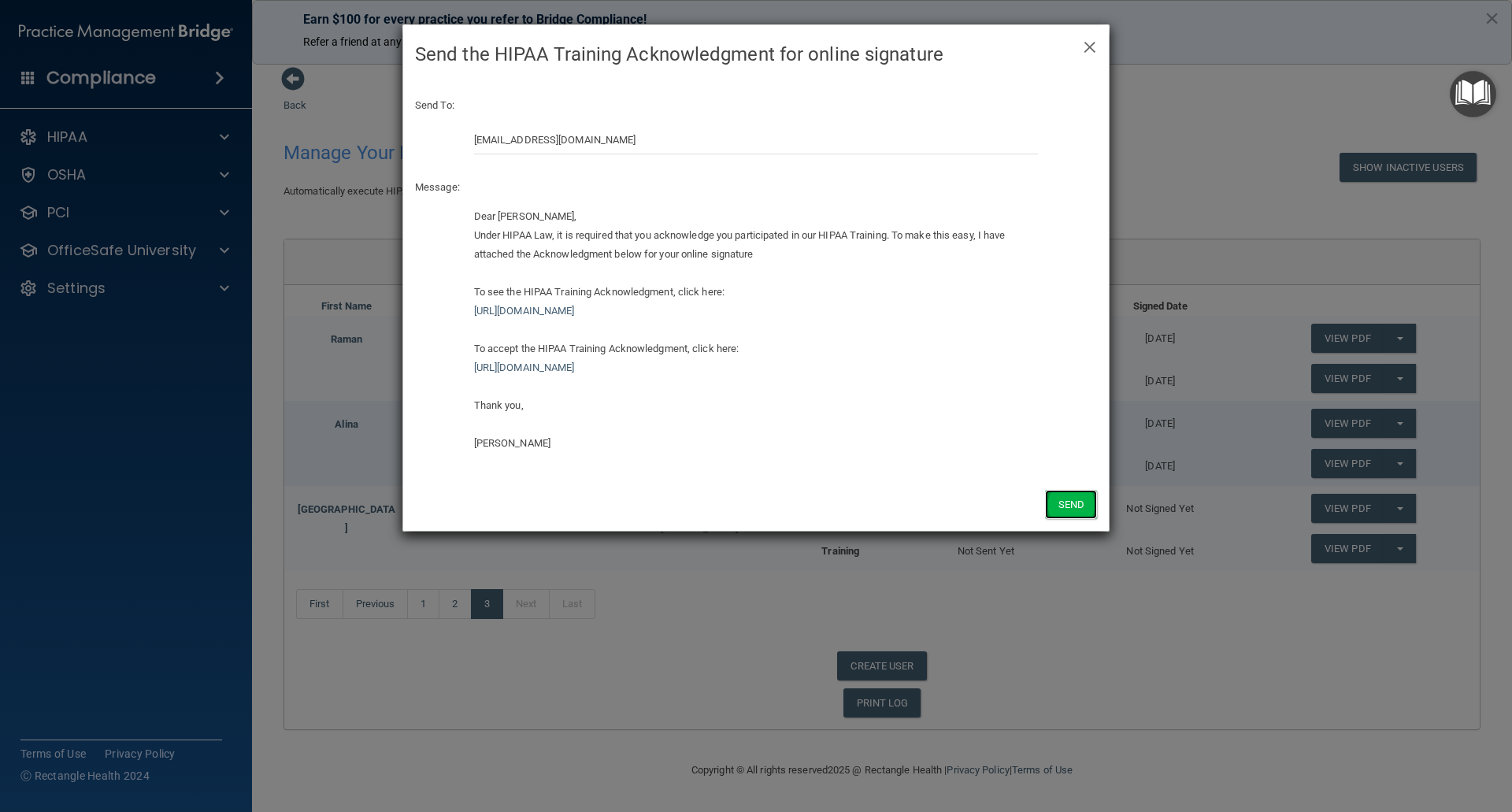
click at [1073, 498] on button "Send" at bounding box center [1071, 504] width 52 height 29
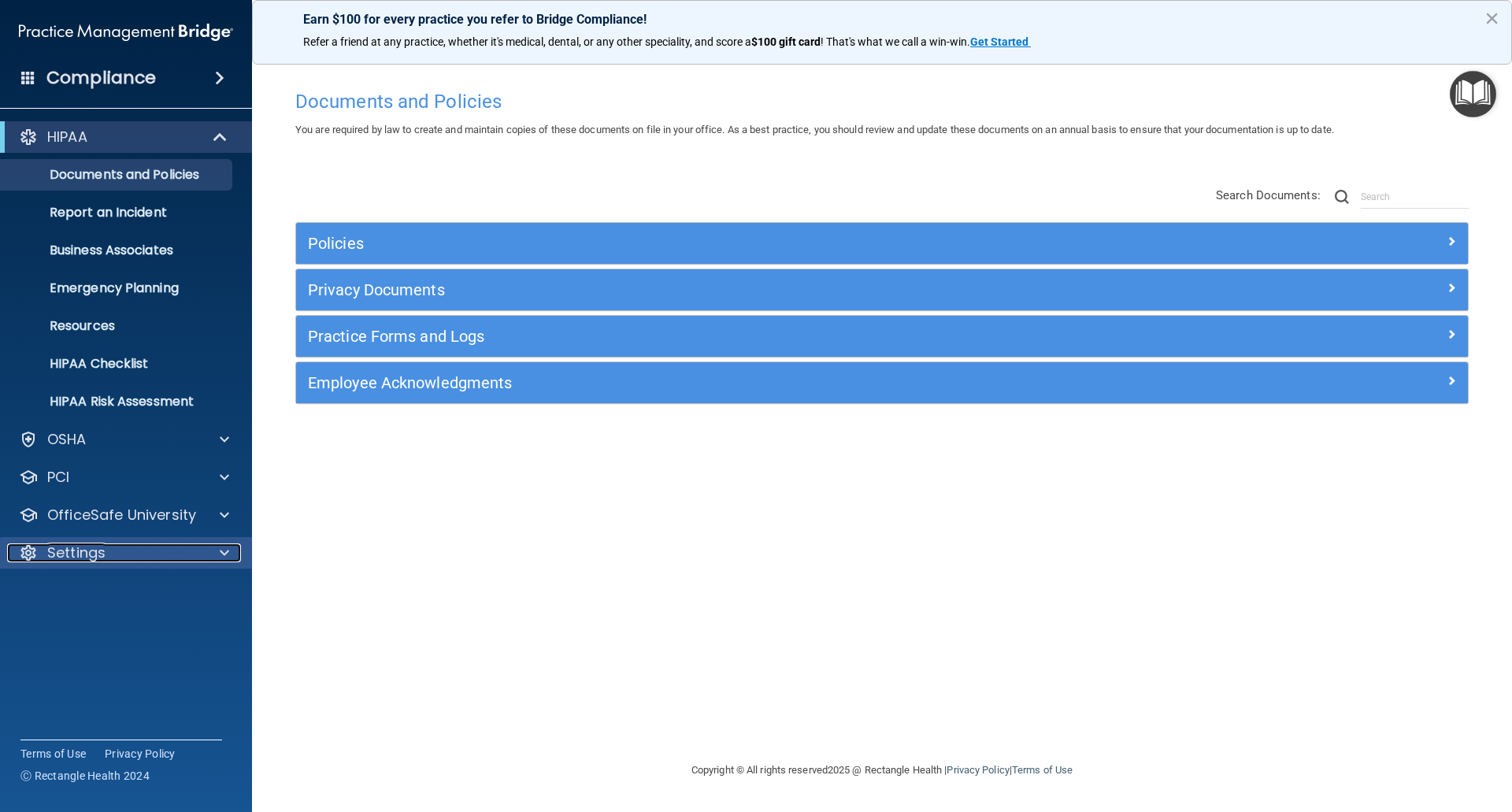
click at [211, 555] on div at bounding box center [221, 553] width 39 height 19
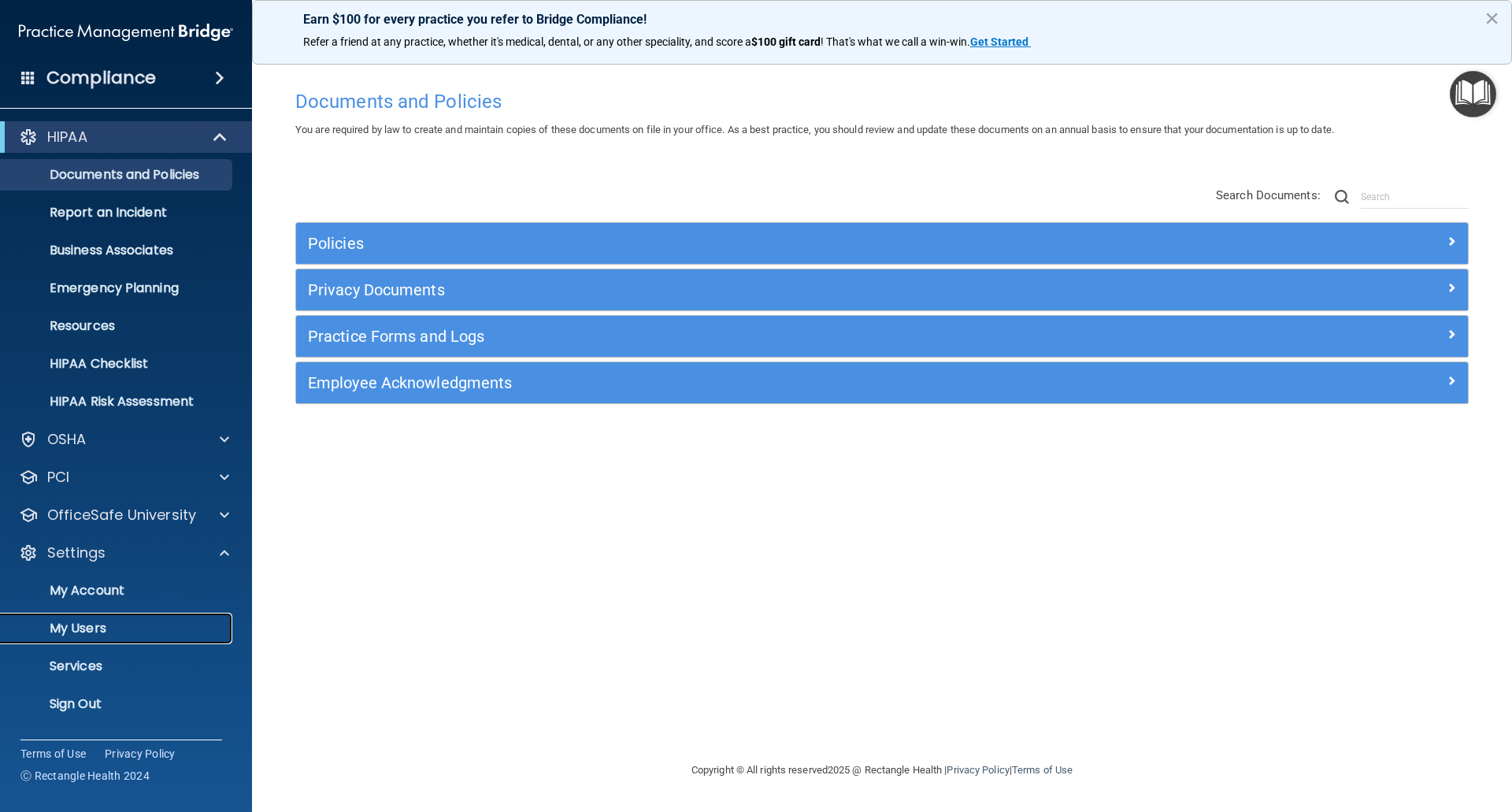
click at [87, 627] on p "My Users" at bounding box center [118, 628] width 215 height 16
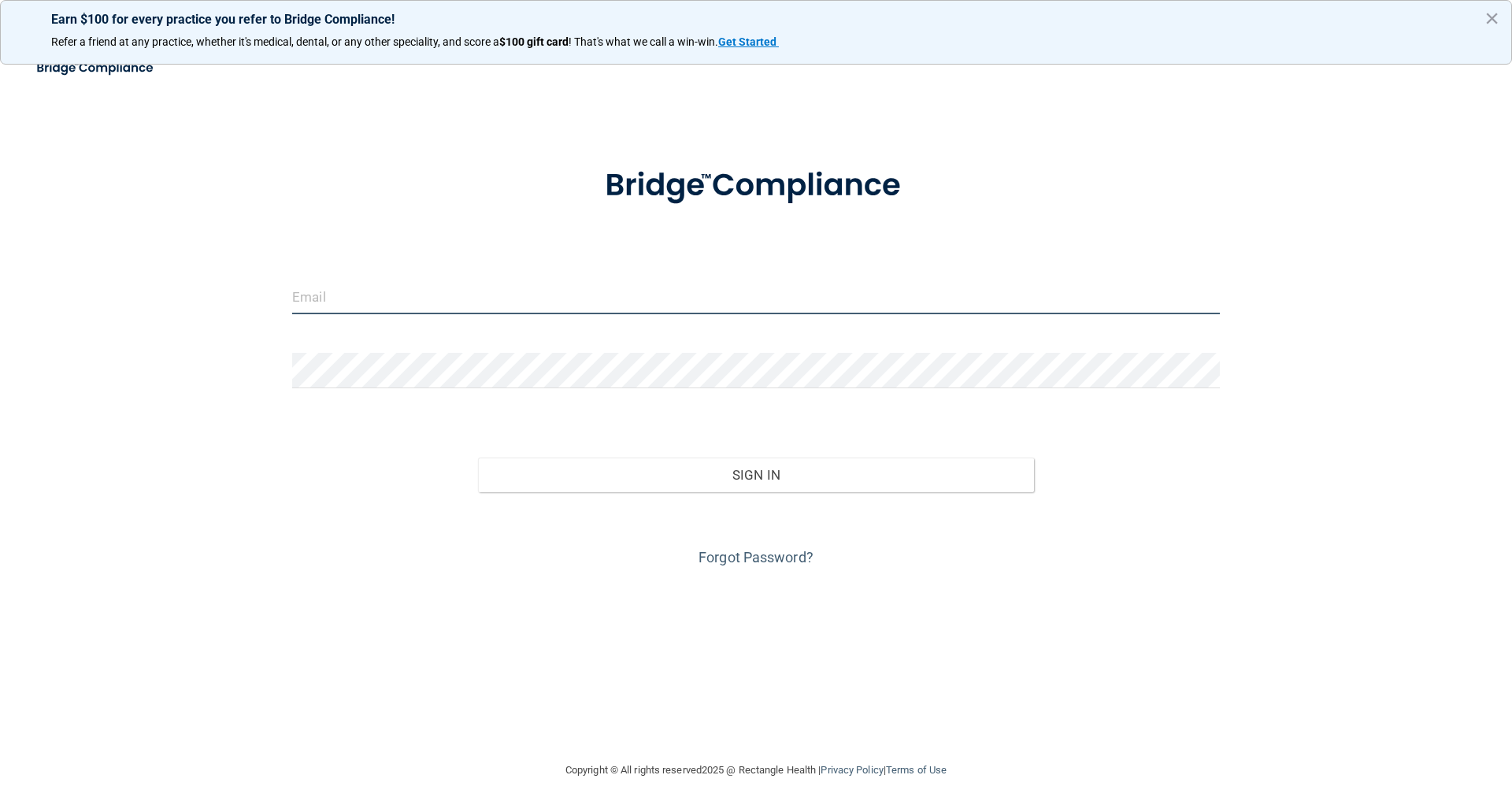
click at [411, 306] on input "email" at bounding box center [756, 296] width 928 height 36
type input "[EMAIL_ADDRESS][DOMAIN_NAME]"
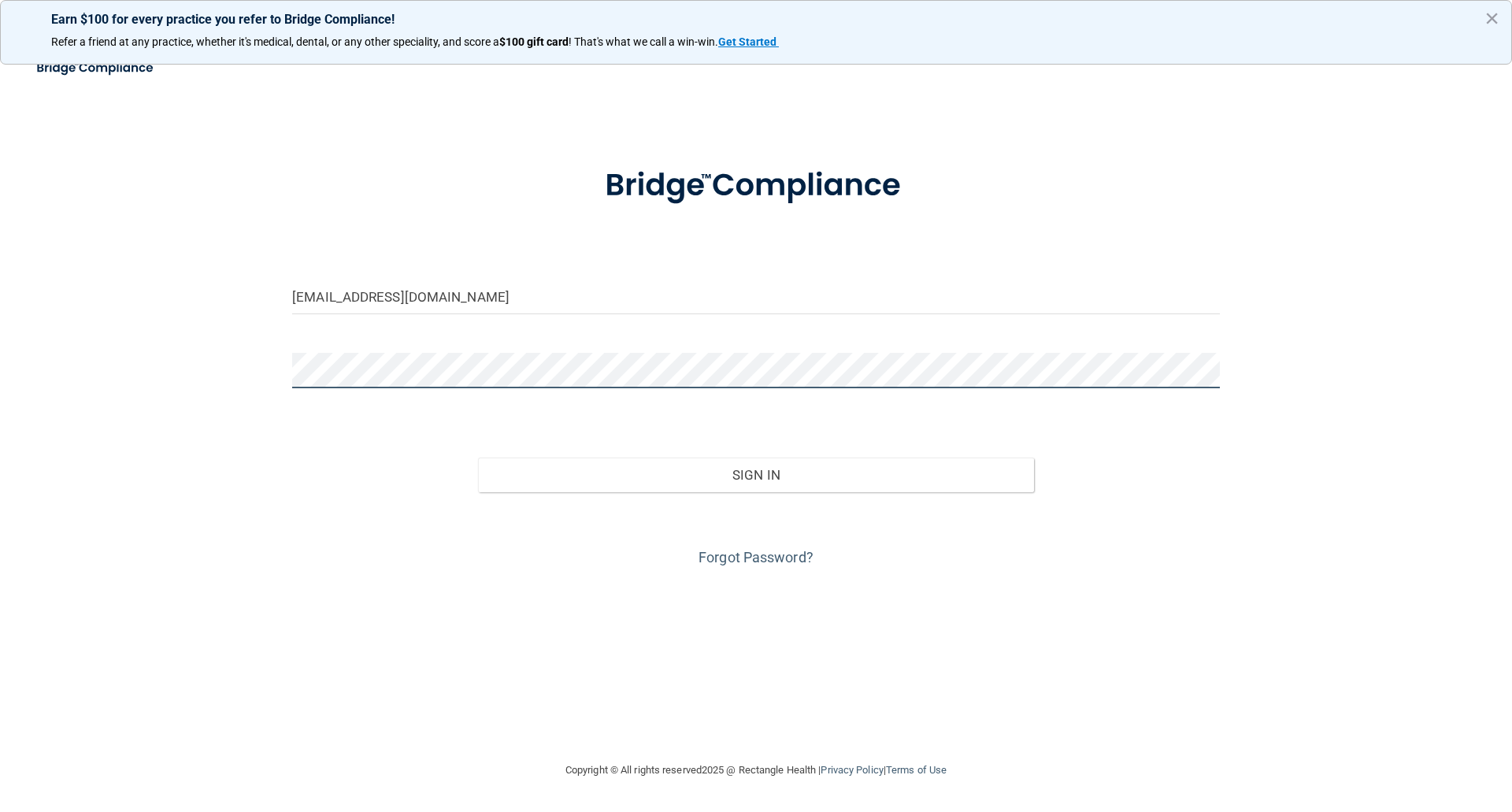
click at [478, 458] on button "Sign In" at bounding box center [756, 475] width 557 height 35
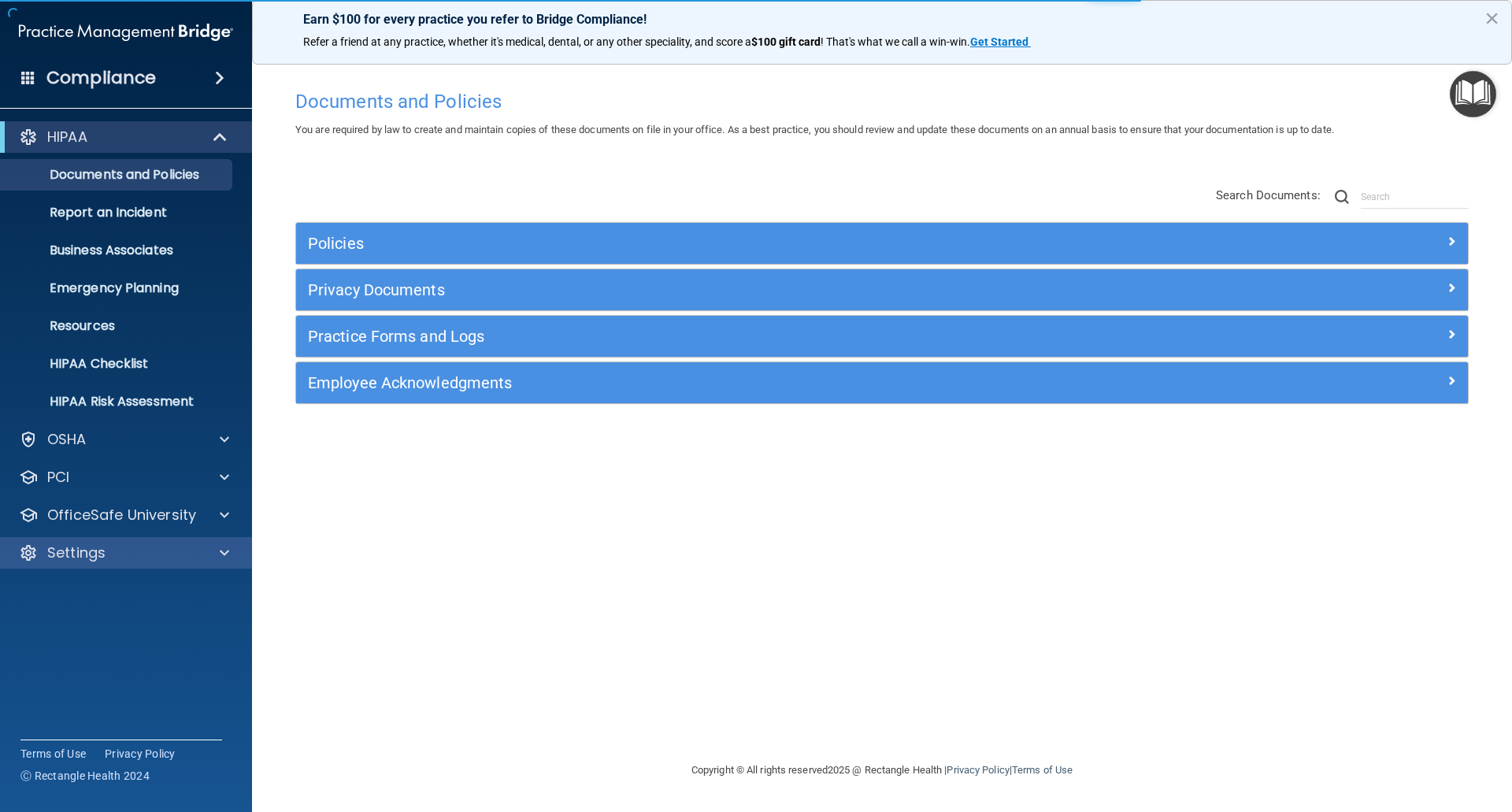
click at [215, 562] on div "Settings" at bounding box center [127, 553] width 253 height 32
click at [217, 547] on div at bounding box center [221, 553] width 39 height 19
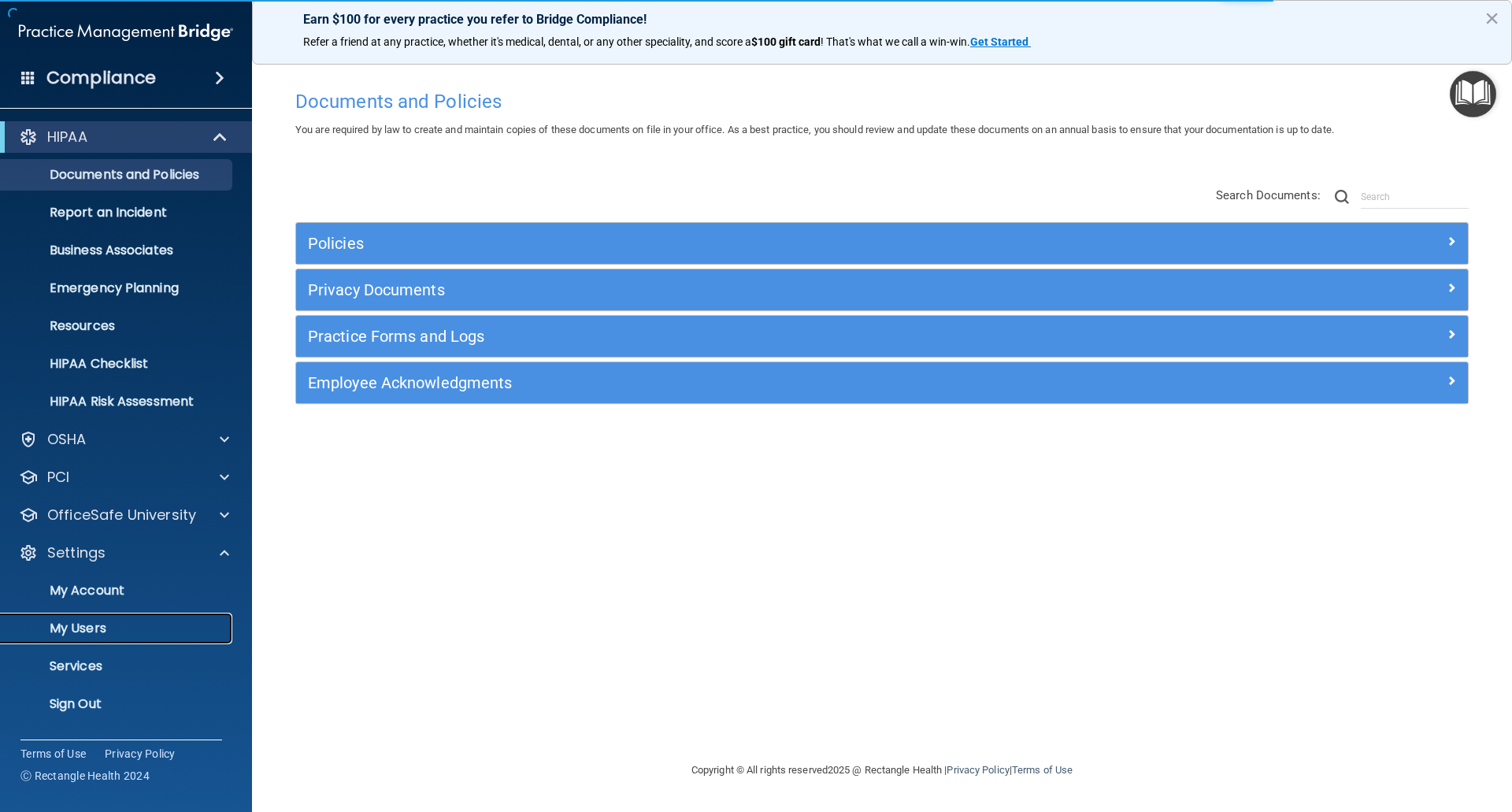
click at [88, 627] on p "My Users" at bounding box center [118, 628] width 215 height 16
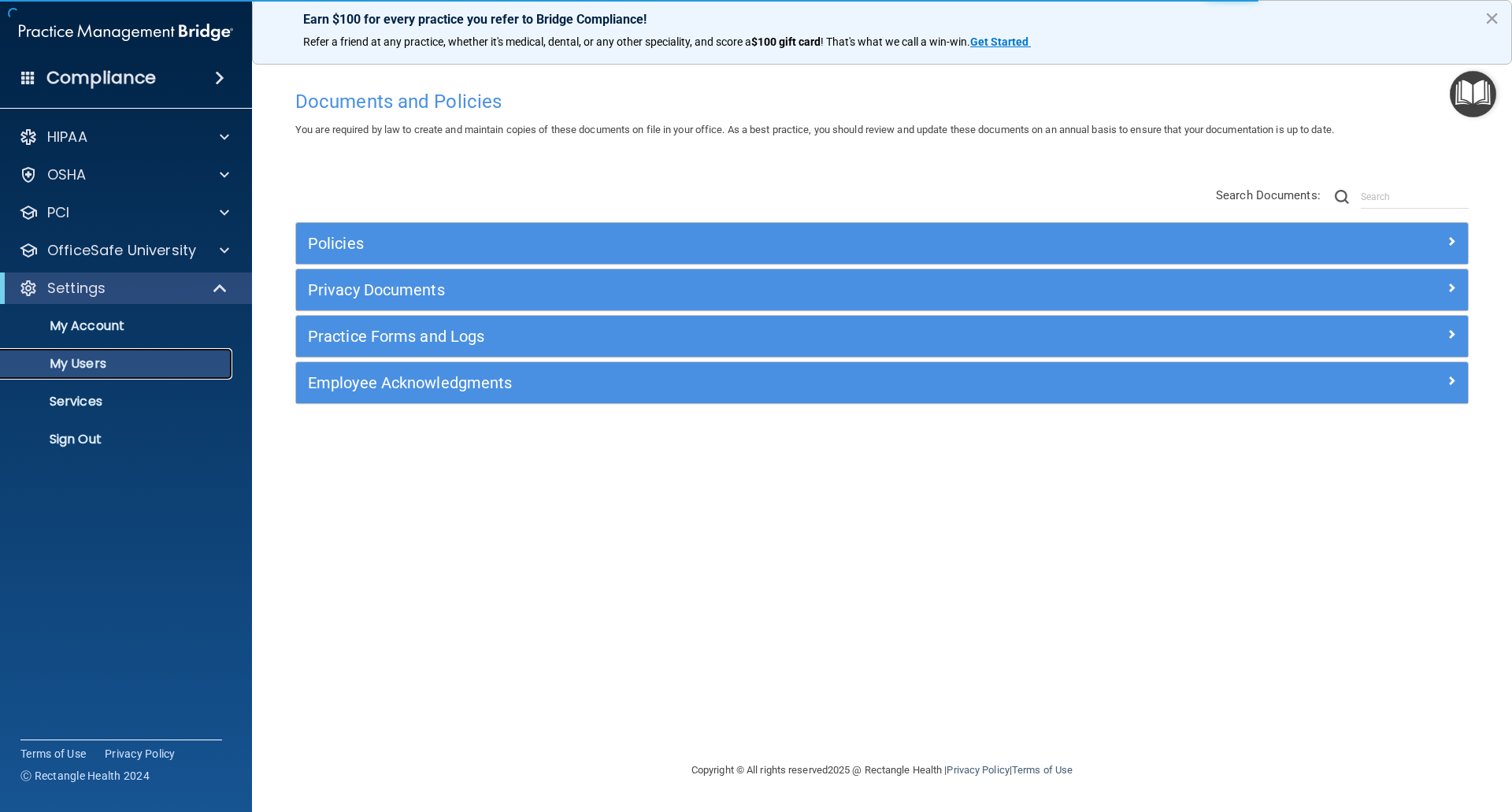
select select "20"
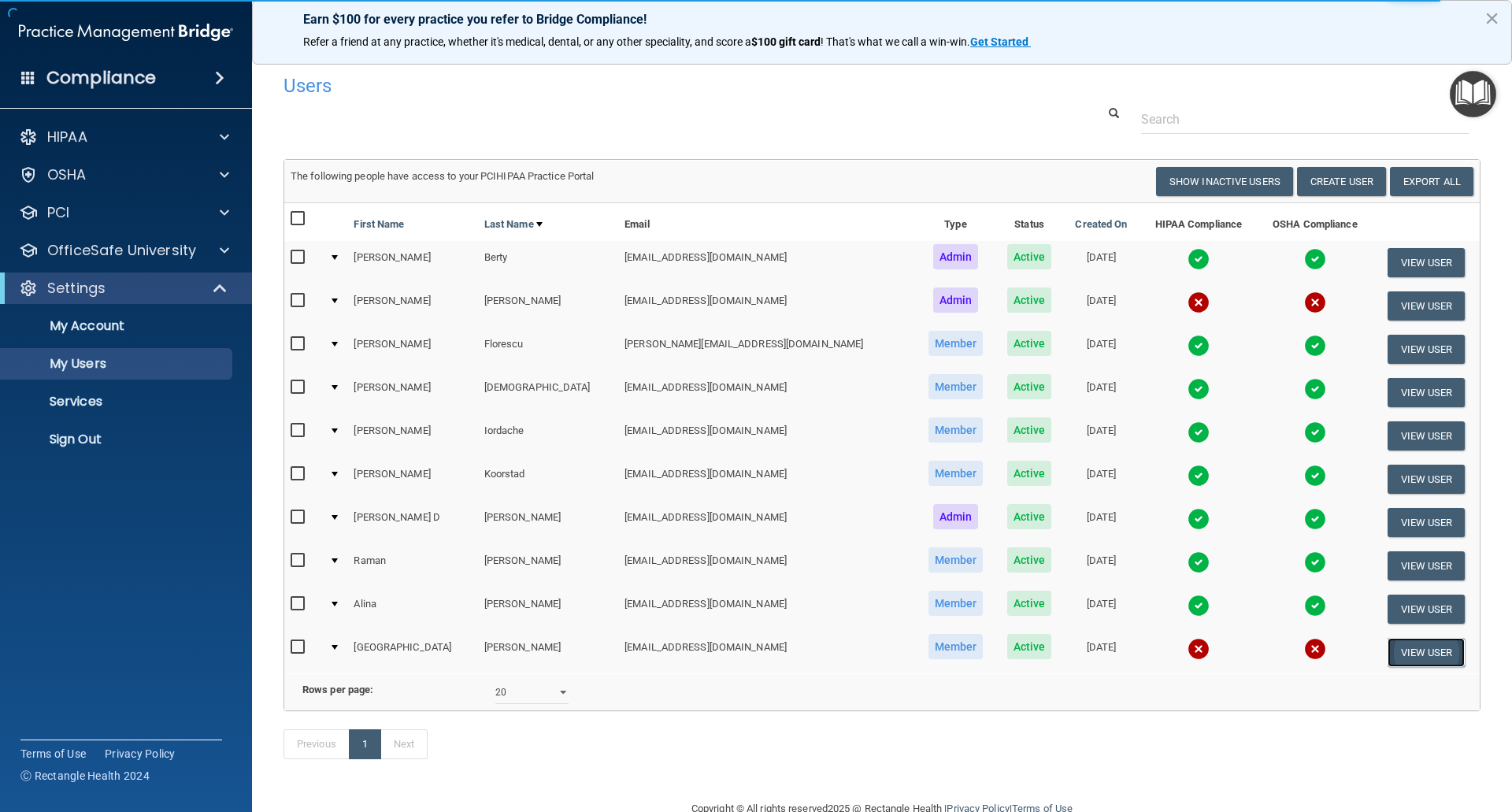
click at [1408, 649] on button "View User" at bounding box center [1427, 652] width 78 height 29
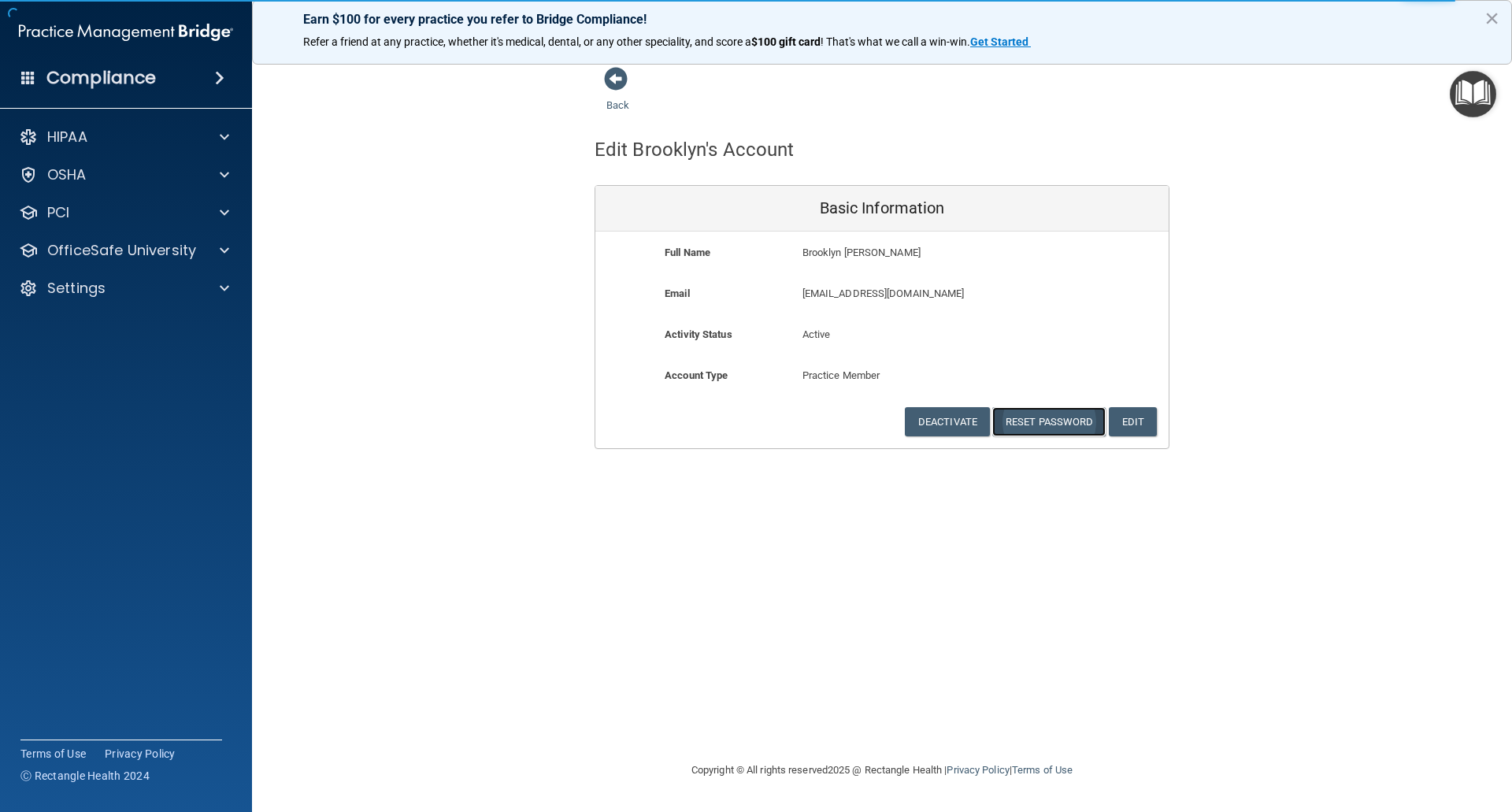
click at [1035, 421] on button "Reset Password" at bounding box center [1049, 421] width 113 height 29
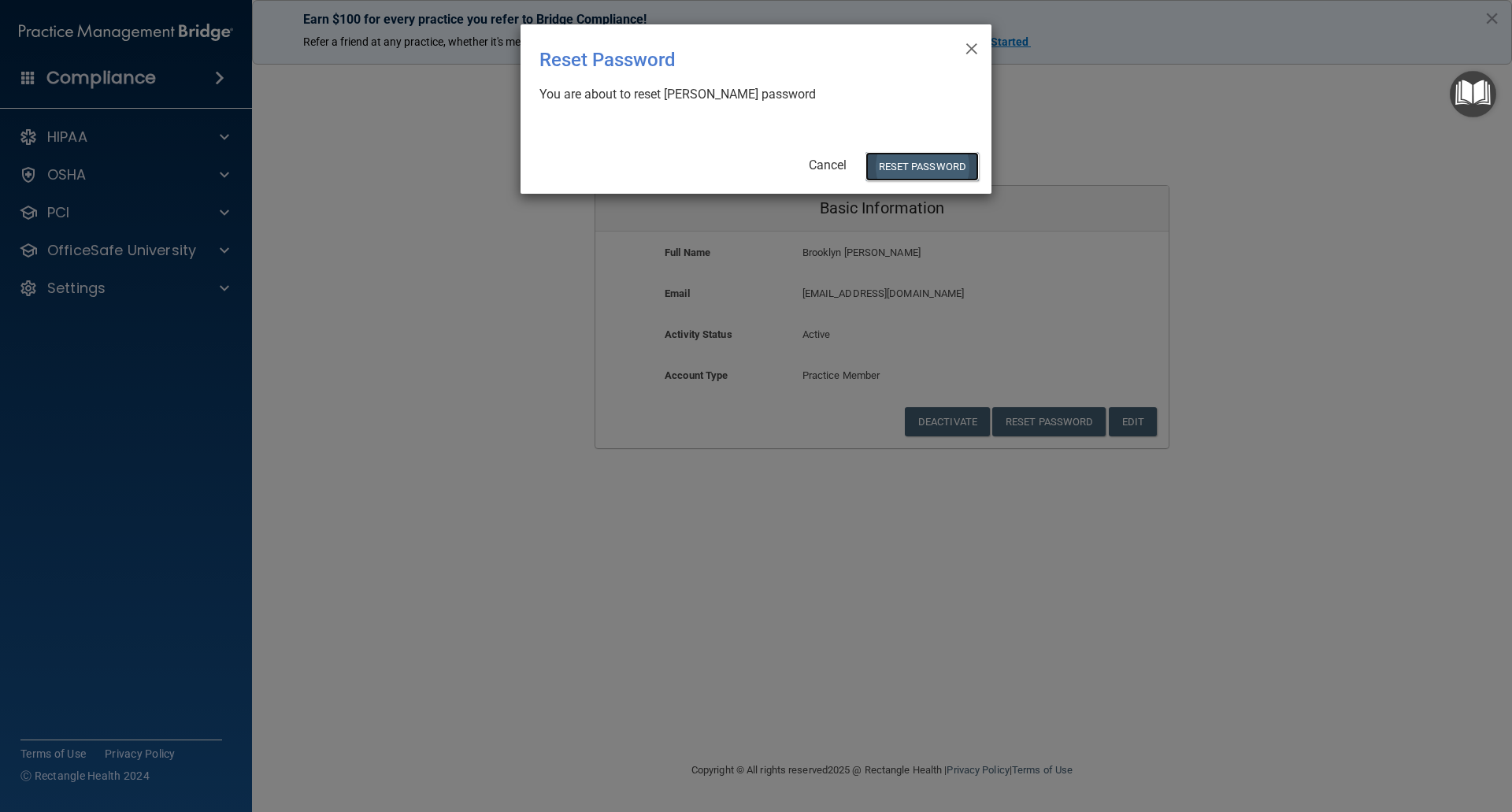
click at [921, 160] on button "Reset Password" at bounding box center [922, 166] width 113 height 29
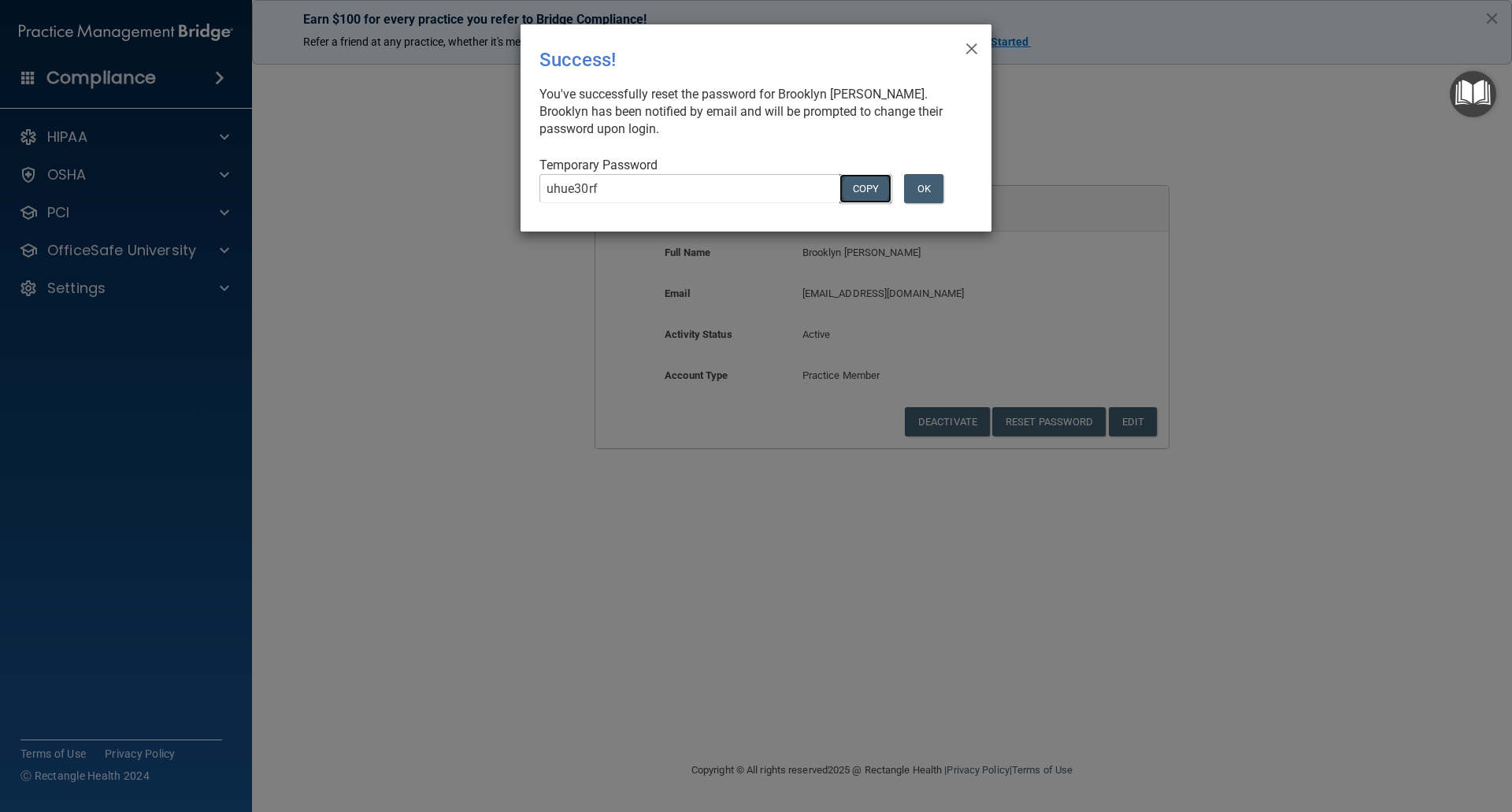
click at [853, 186] on button "COPY" at bounding box center [865, 189] width 52 height 29
click at [971, 39] on span "×" at bounding box center [972, 47] width 14 height 32
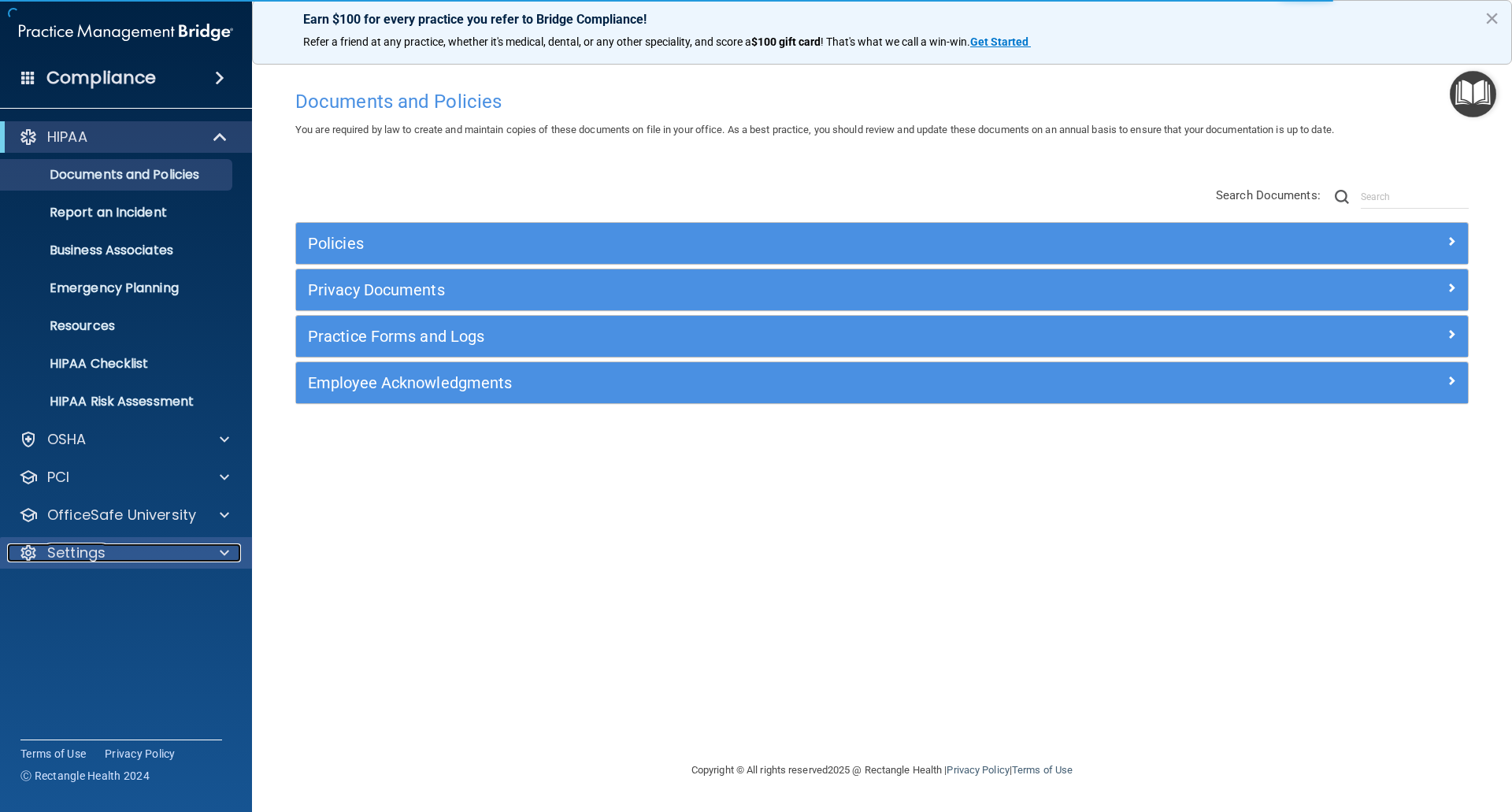
click at [232, 561] on div at bounding box center [221, 553] width 39 height 19
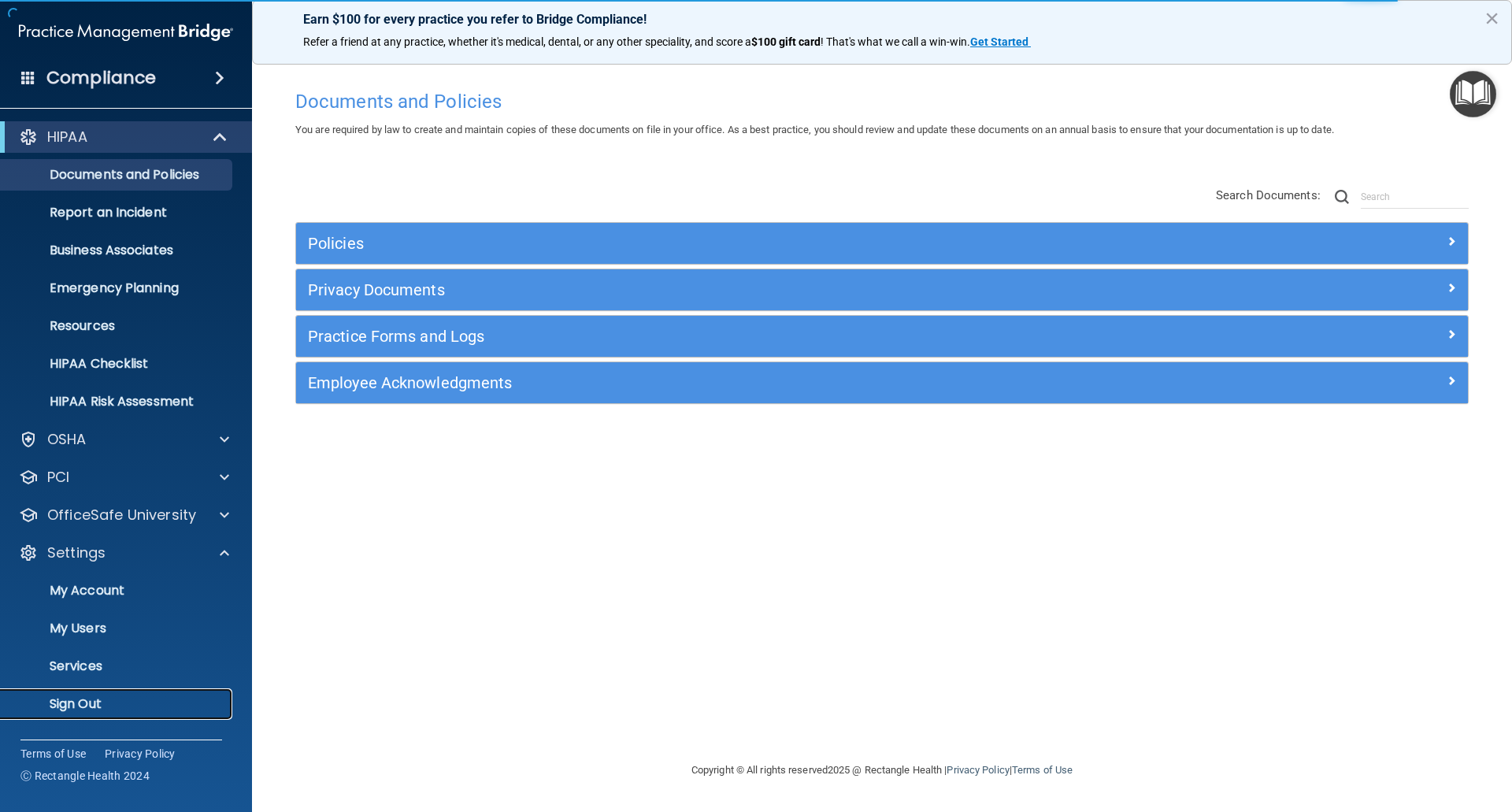
click at [88, 701] on p "Sign Out" at bounding box center [118, 704] width 215 height 16
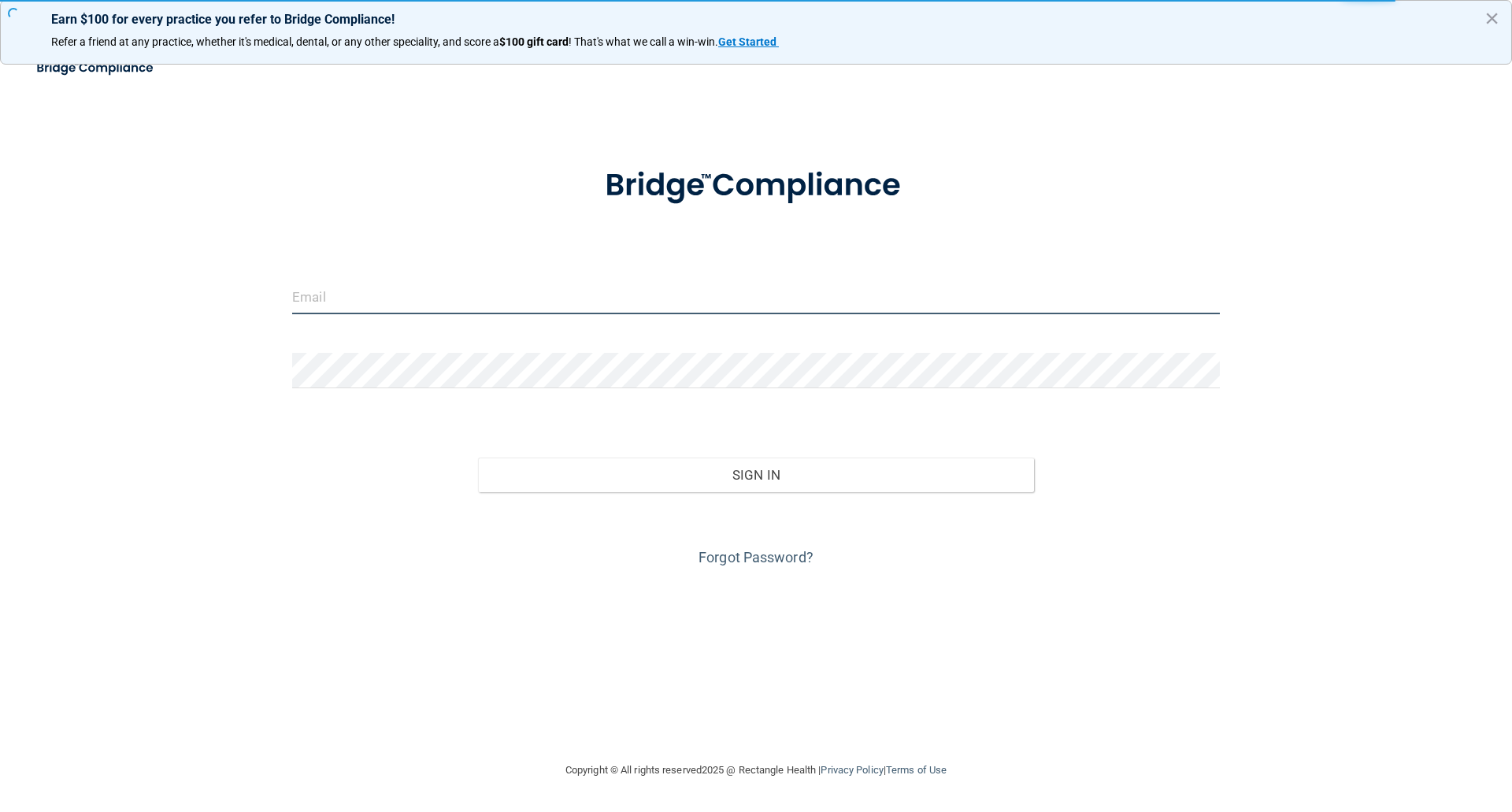
drag, startPoint x: 365, startPoint y: 298, endPoint x: 387, endPoint y: 288, distance: 24.2
click at [365, 298] on input "email" at bounding box center [756, 296] width 928 height 36
type input "[EMAIL_ADDRESS][DOMAIN_NAME]"
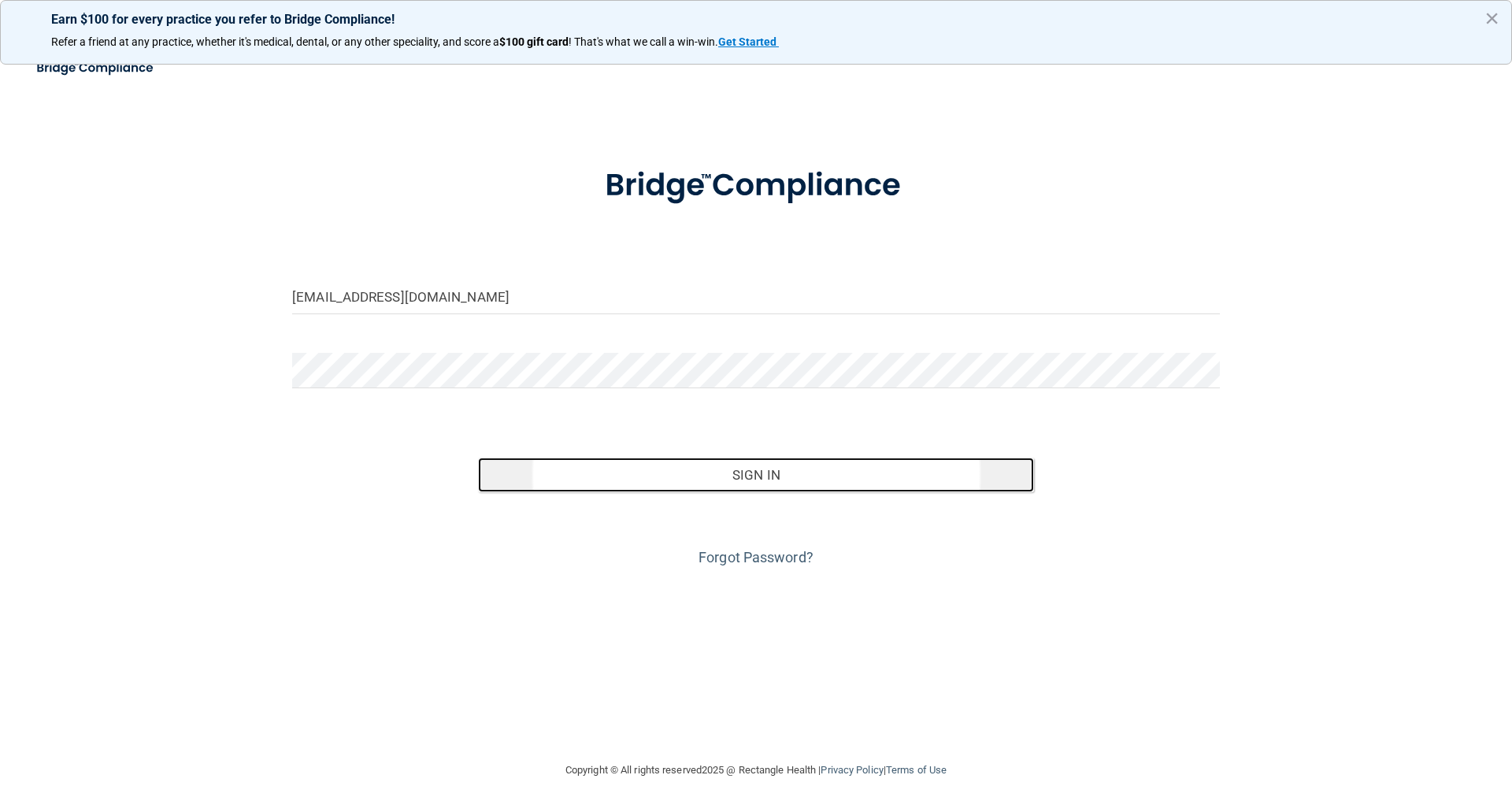
drag, startPoint x: 747, startPoint y: 482, endPoint x: 757, endPoint y: 460, distance: 24.2
click at [748, 482] on button "Sign In" at bounding box center [756, 475] width 557 height 35
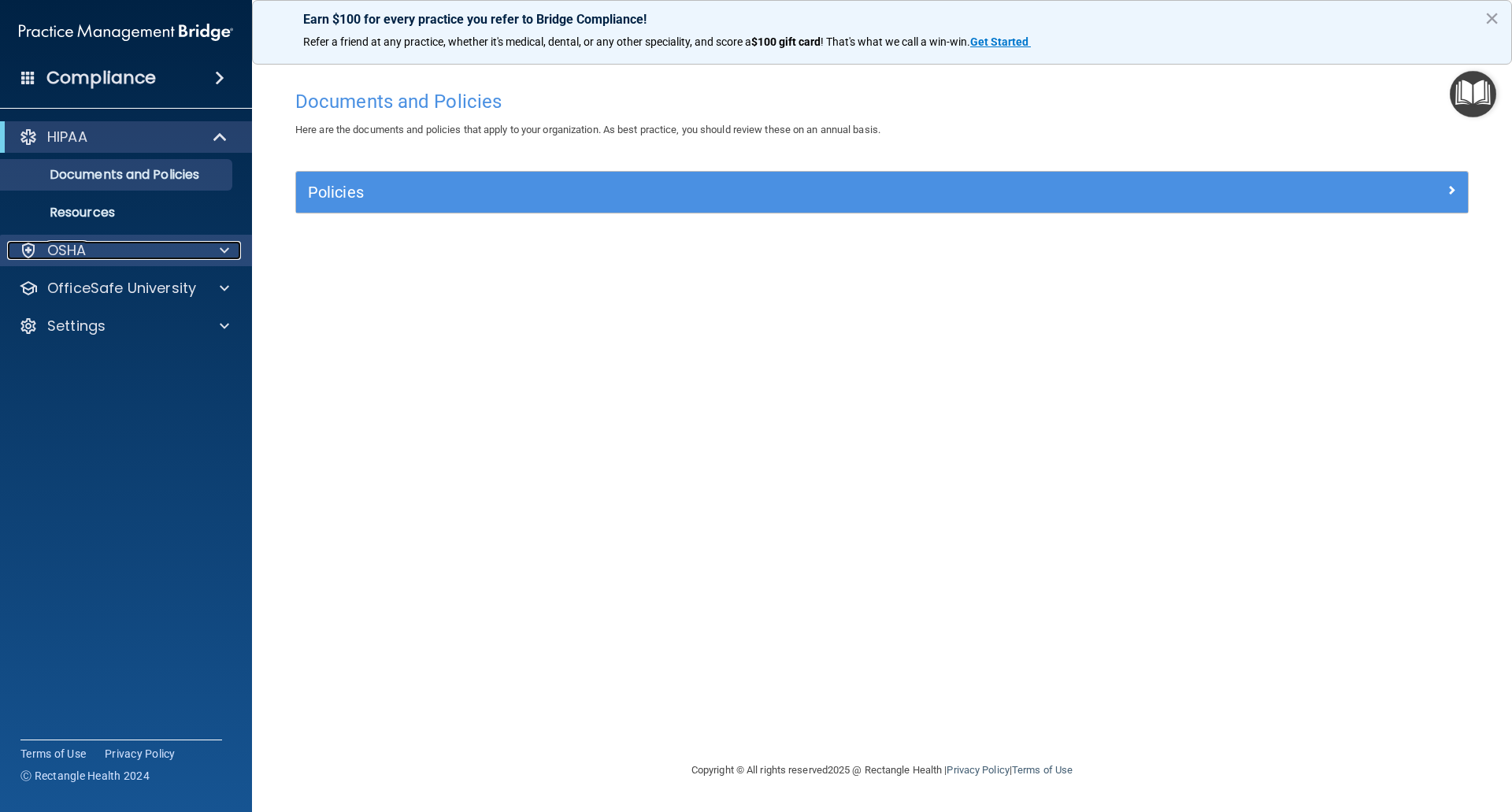
click at [226, 255] on span at bounding box center [225, 251] width 10 height 19
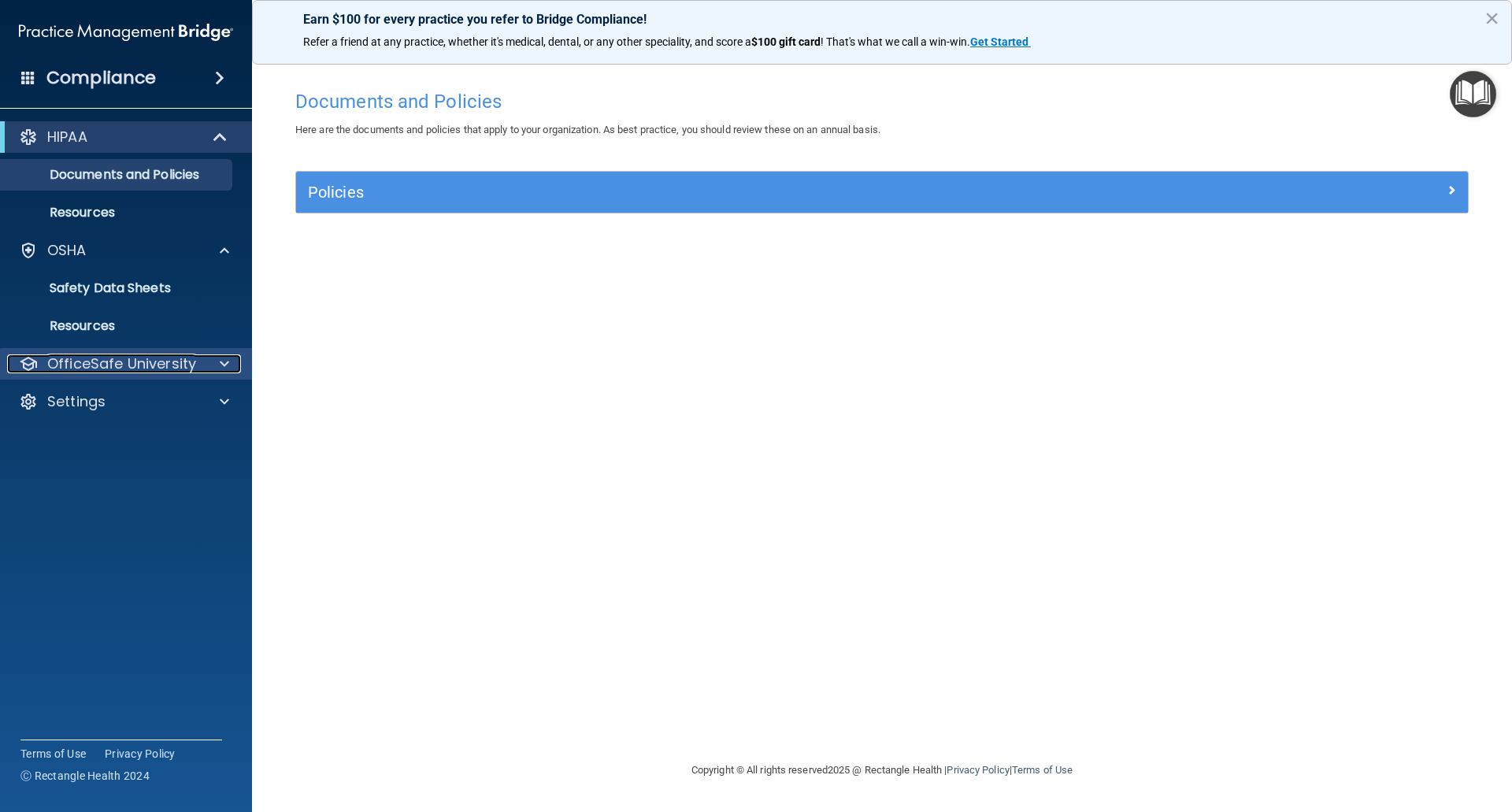
click at [229, 361] on div at bounding box center [221, 364] width 39 height 19
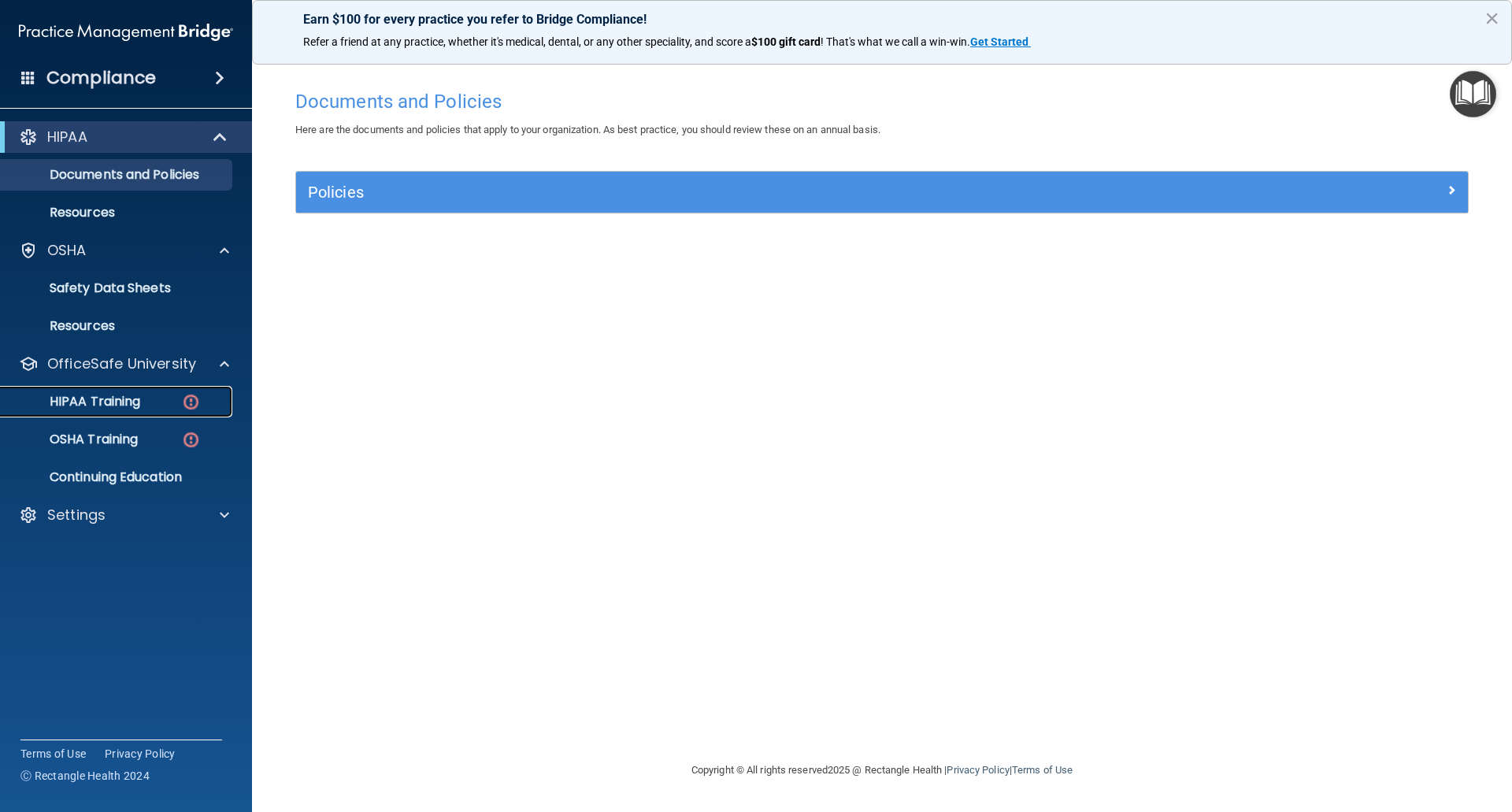
click at [140, 400] on p "HIPAA Training" at bounding box center [75, 402] width 130 height 16
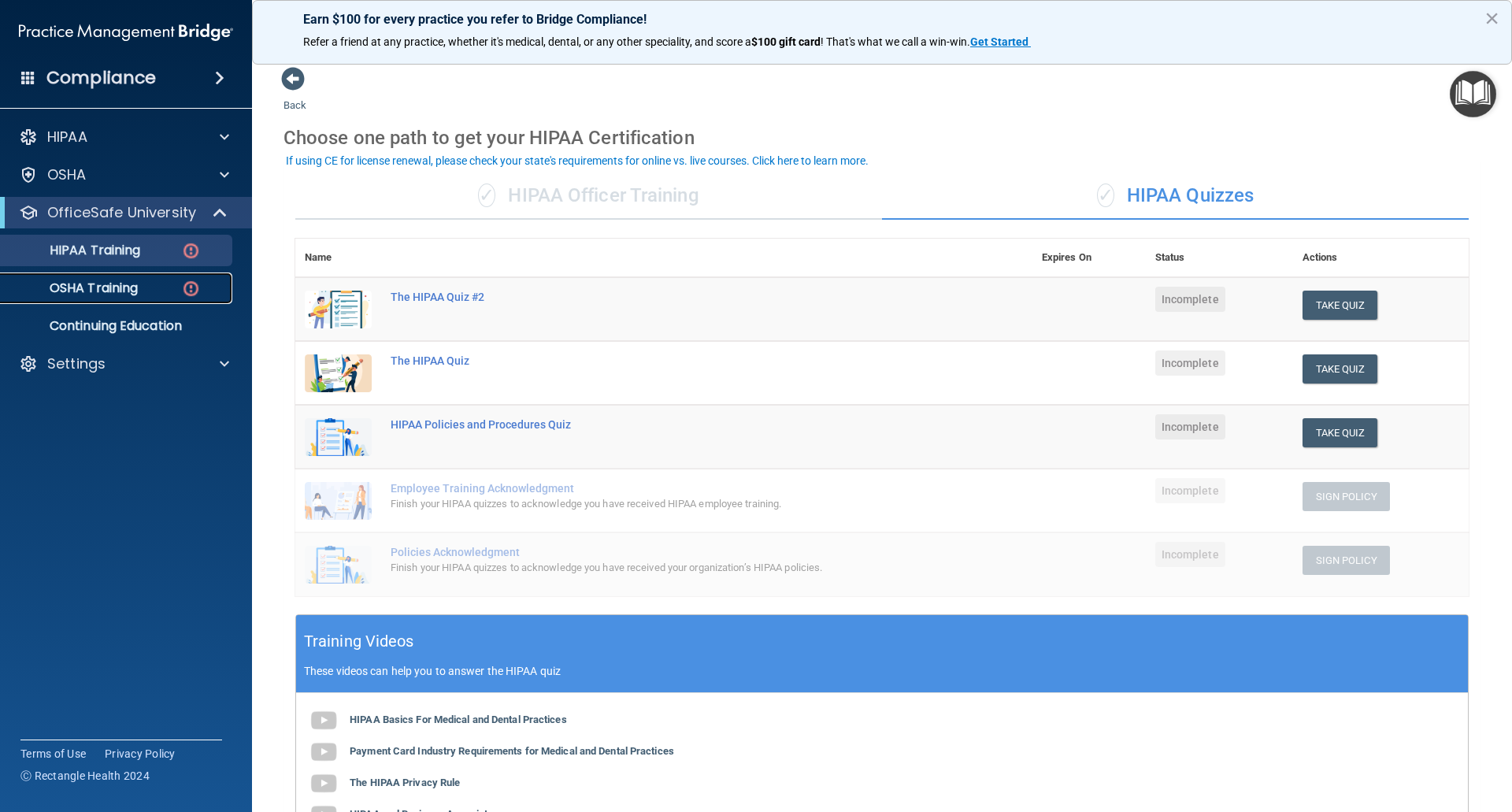
click at [73, 289] on p "OSHA Training" at bounding box center [74, 288] width 127 height 16
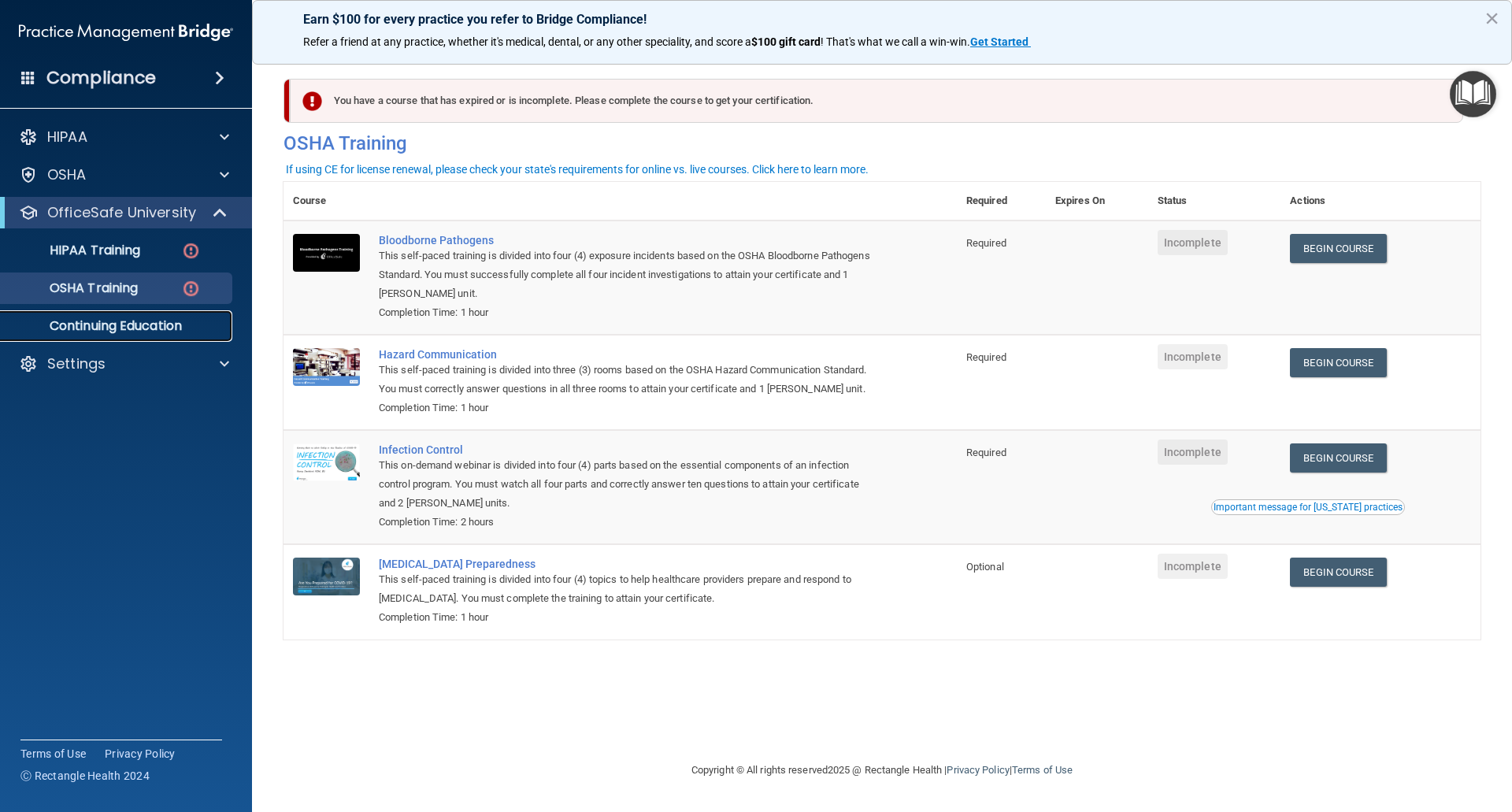
click at [147, 322] on p "Continuing Education" at bounding box center [118, 326] width 215 height 16
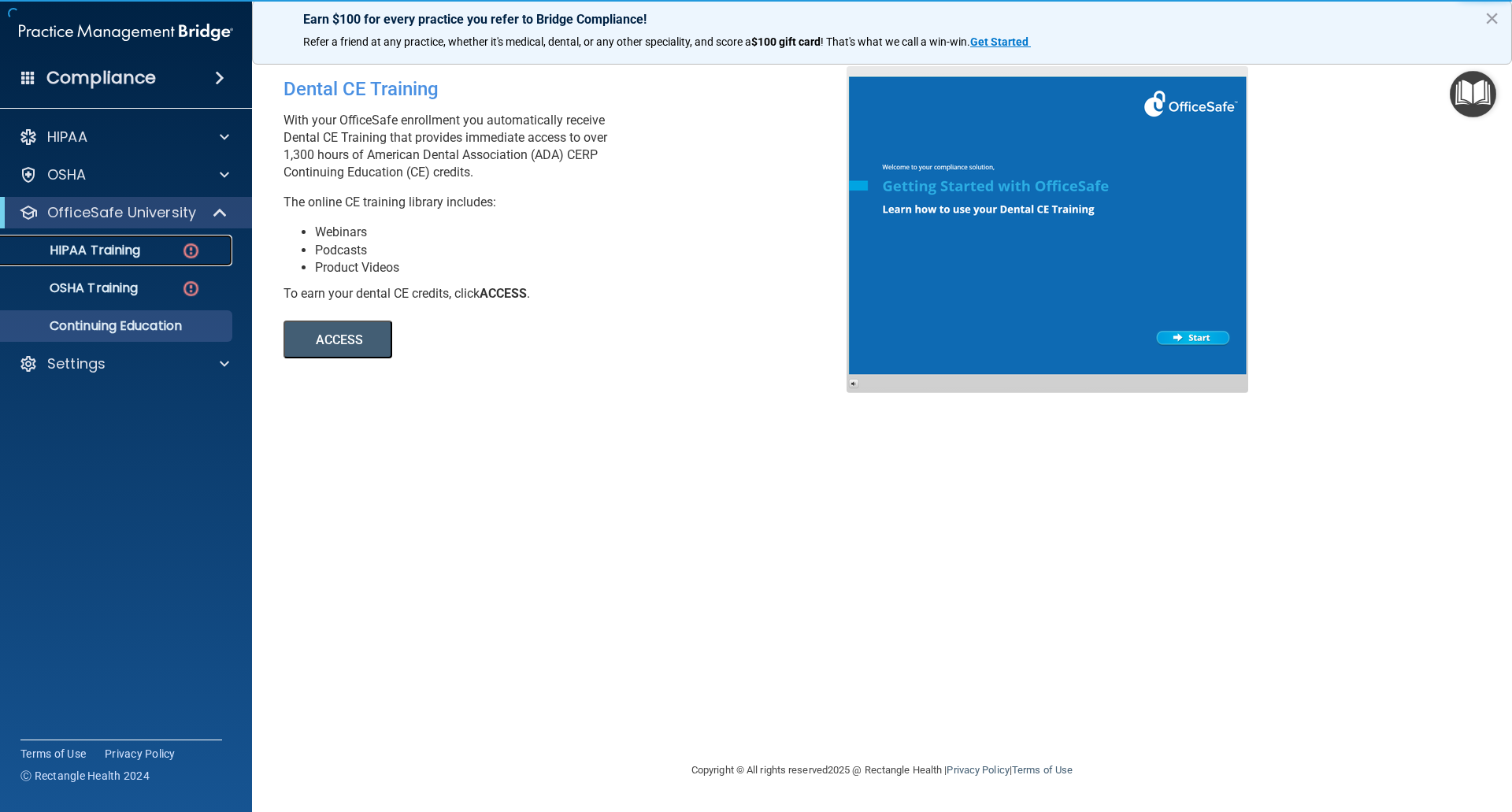
click at [123, 255] on p "HIPAA Training" at bounding box center [75, 251] width 130 height 16
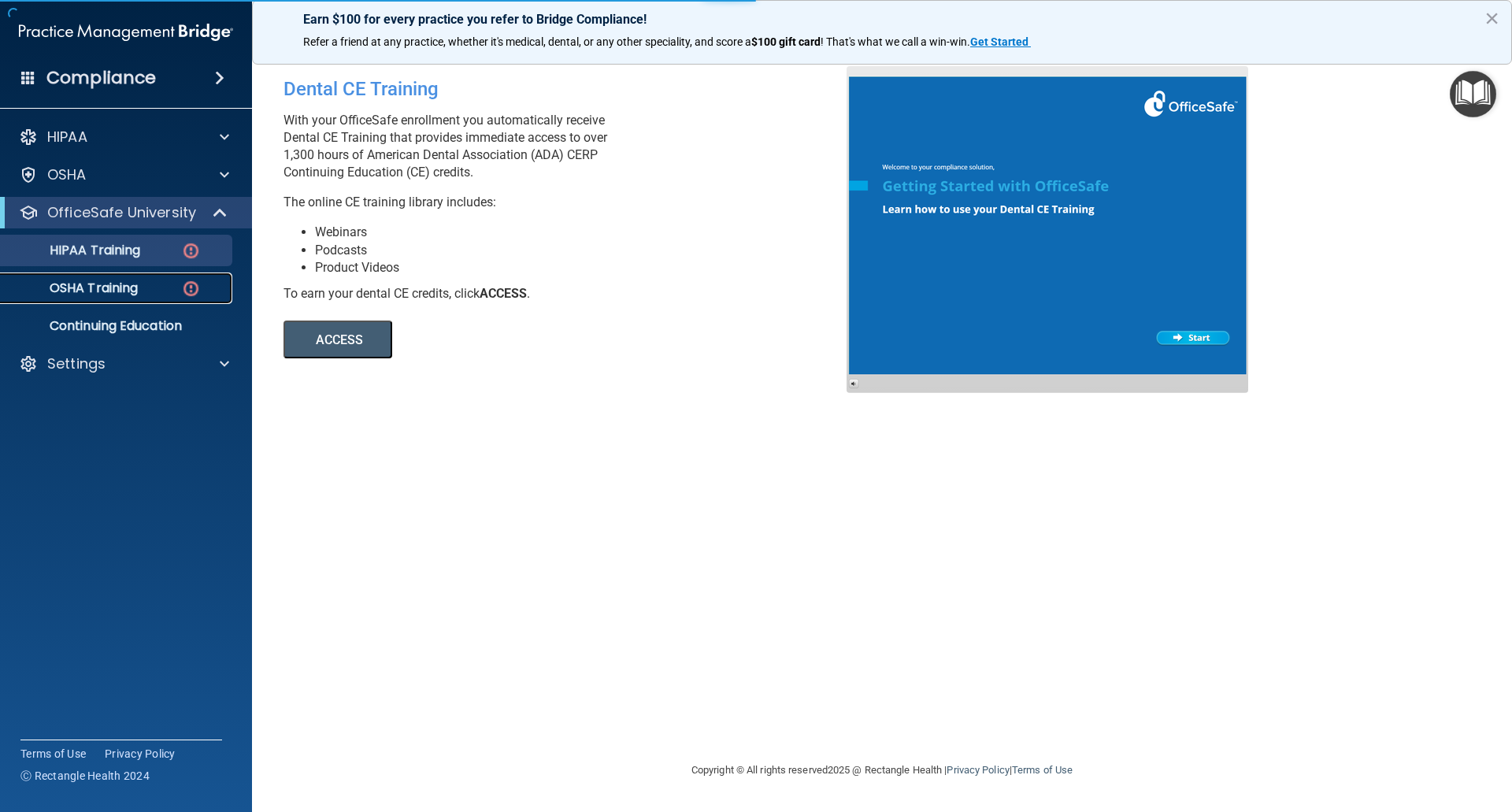
click at [119, 291] on p "OSHA Training" at bounding box center [74, 288] width 127 height 16
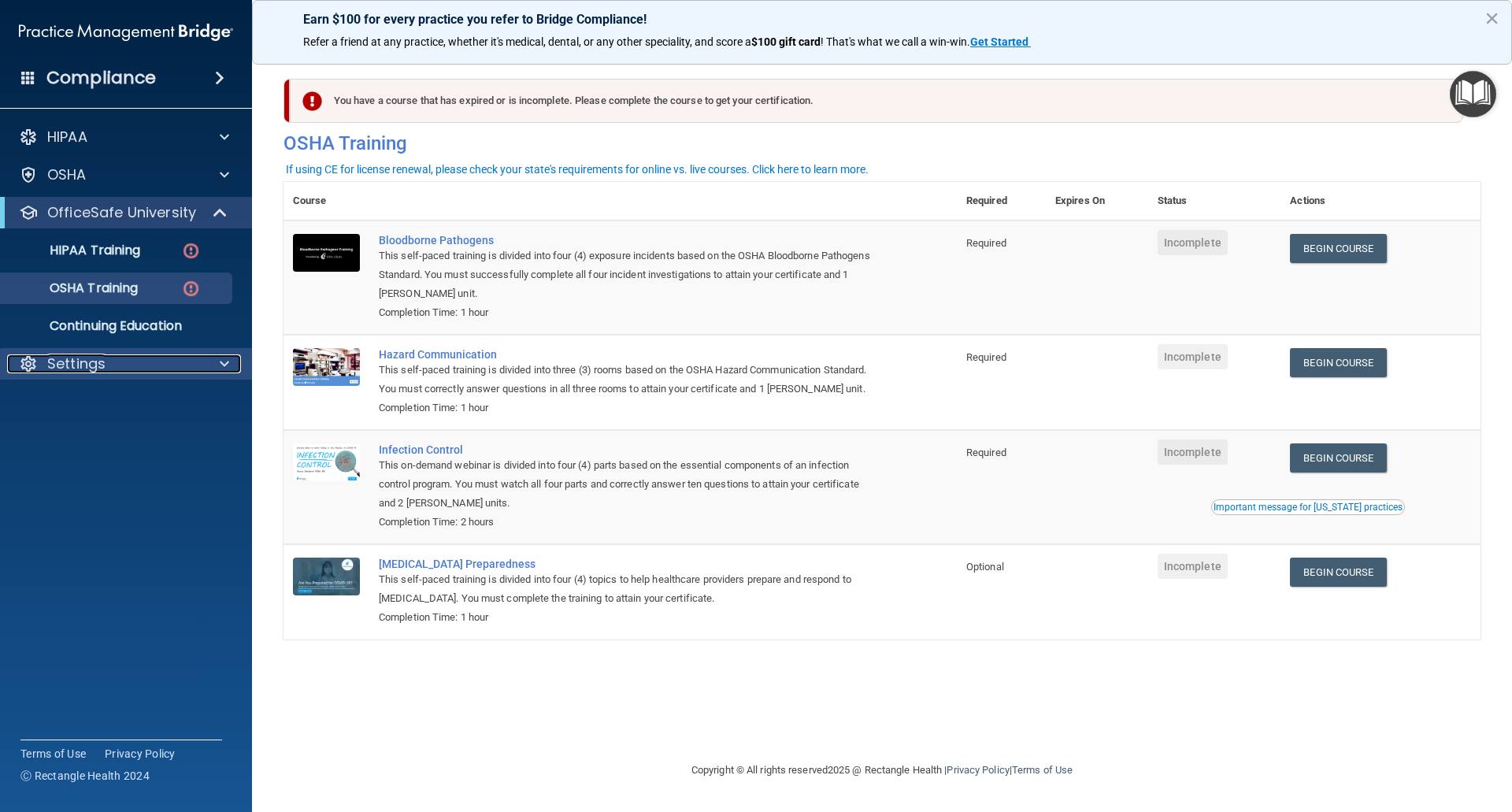
click at [189, 366] on div "Settings" at bounding box center [104, 364] width 195 height 19
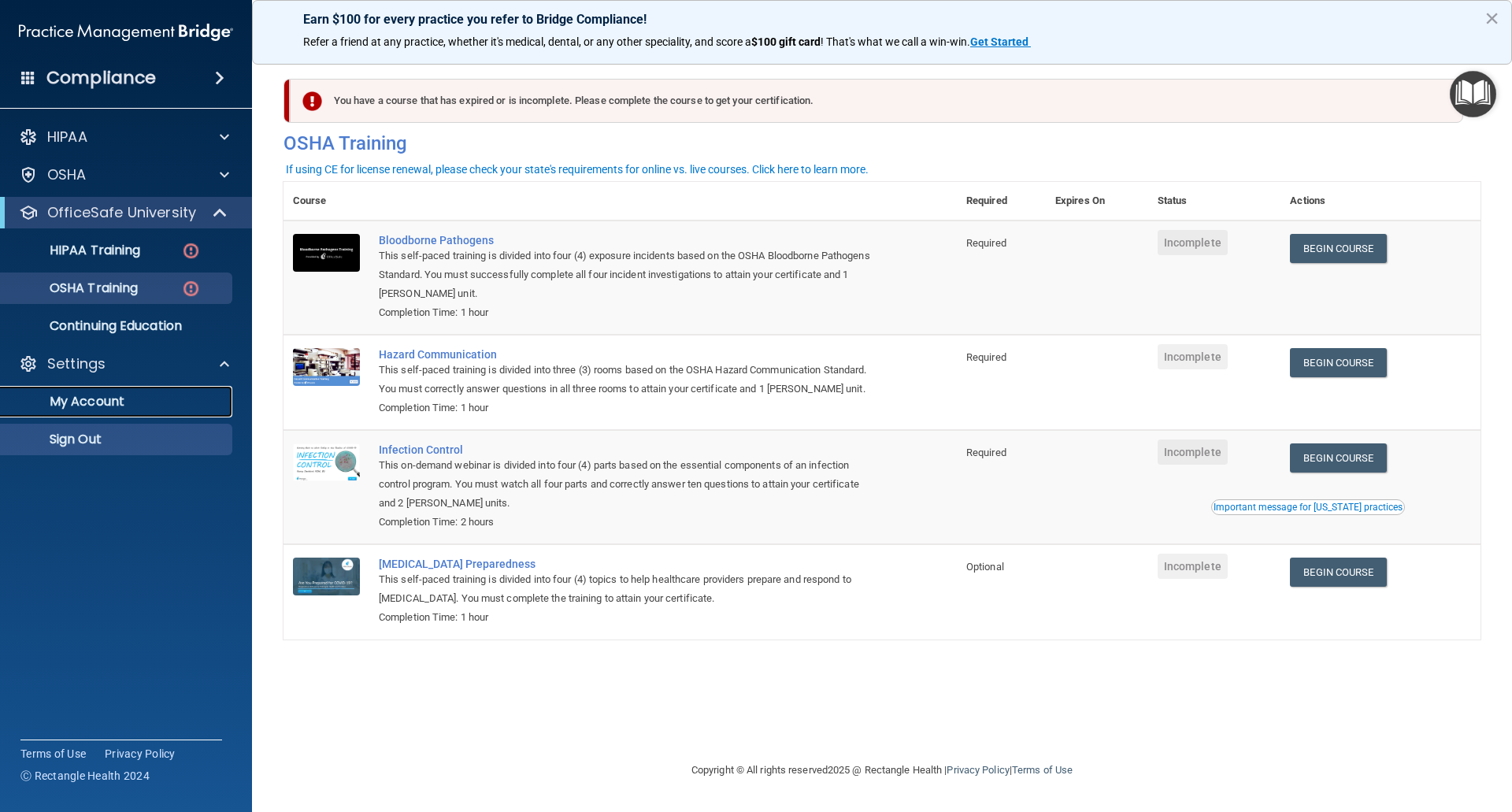
drag, startPoint x: 98, startPoint y: 393, endPoint x: 114, endPoint y: 399, distance: 17.1
click at [100, 394] on p "My Account" at bounding box center [118, 402] width 215 height 16
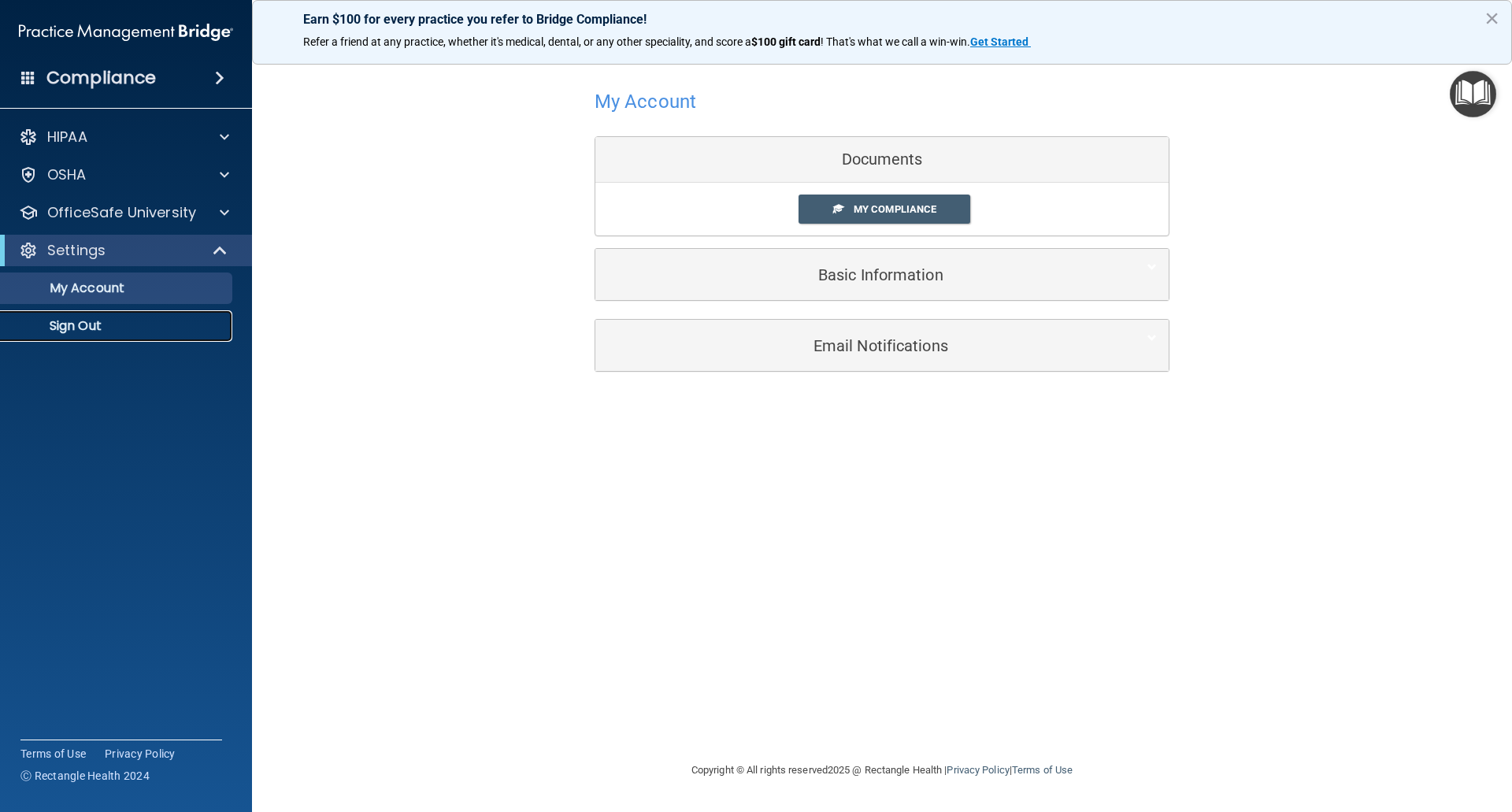
click at [75, 320] on p "Sign Out" at bounding box center [118, 326] width 215 height 16
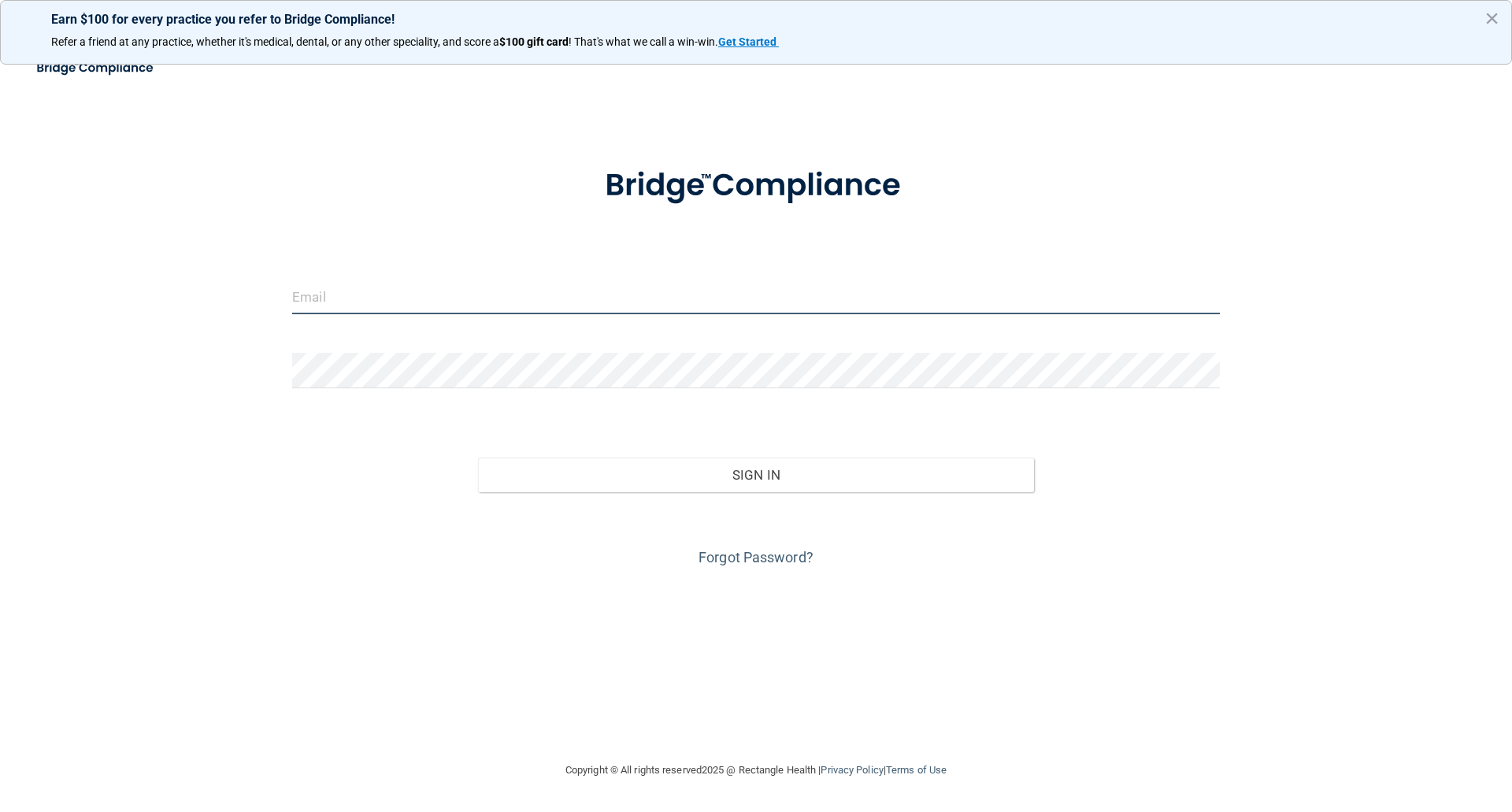
click at [393, 291] on input "email" at bounding box center [756, 296] width 928 height 36
type input "[EMAIL_ADDRESS][DOMAIN_NAME]"
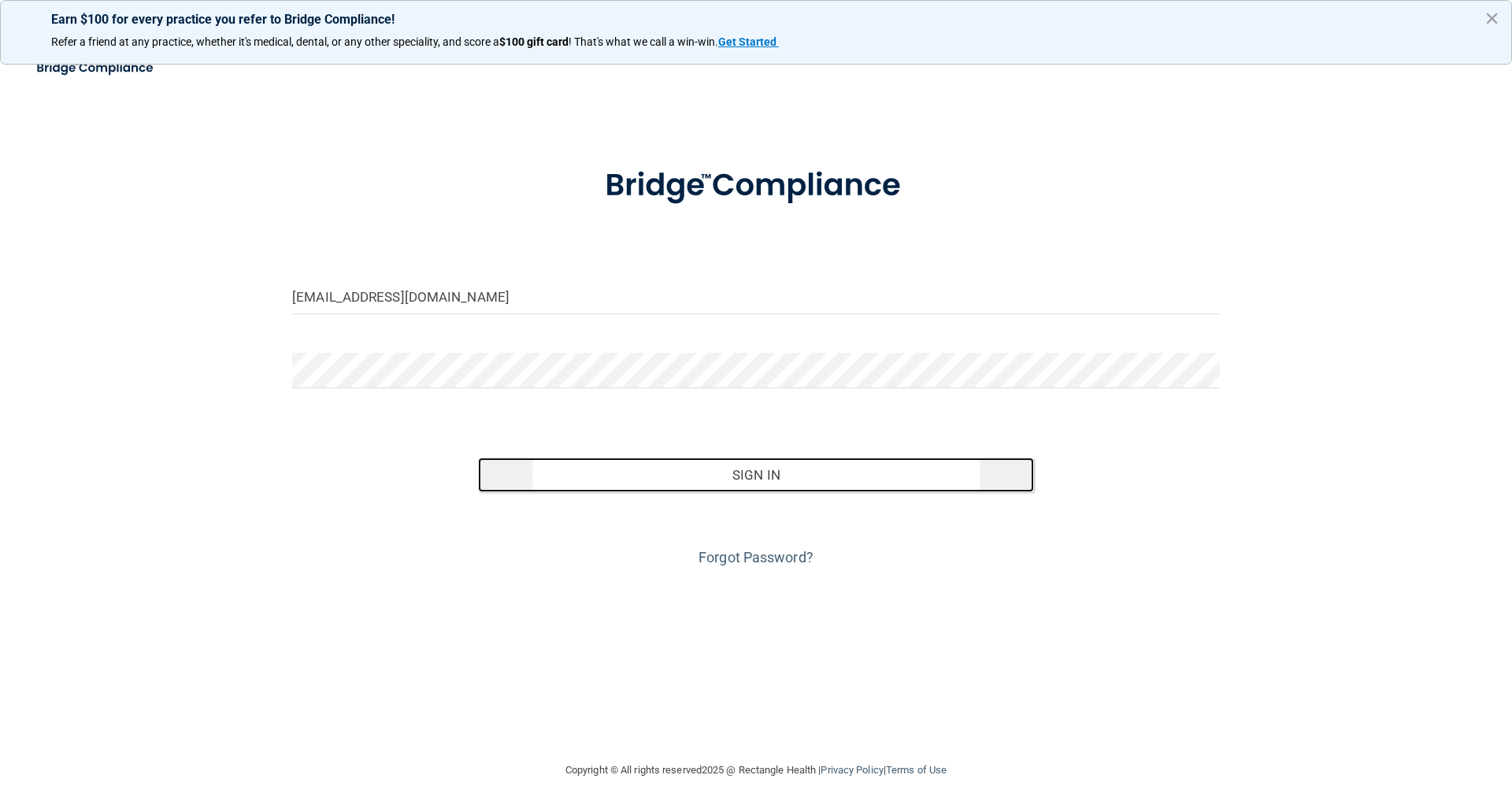
click at [740, 469] on button "Sign In" at bounding box center [756, 475] width 557 height 35
